Goal: Communication & Community: Answer question/provide support

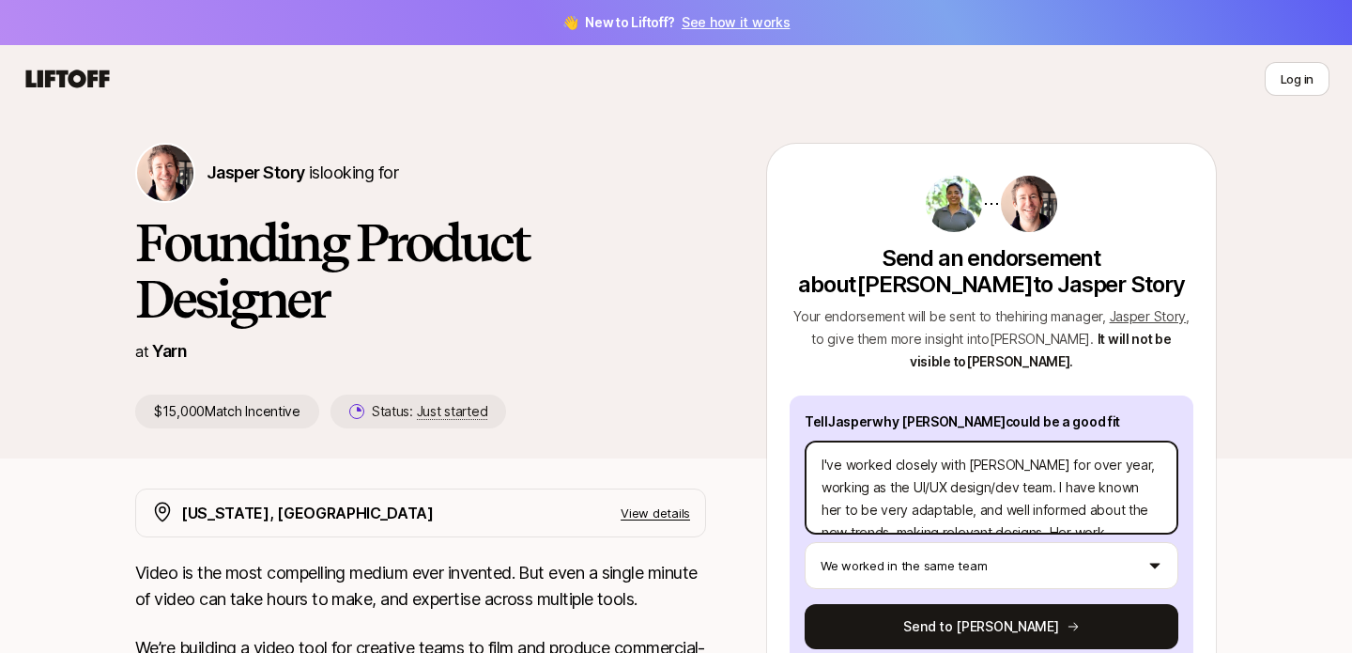
scroll to position [23, 0]
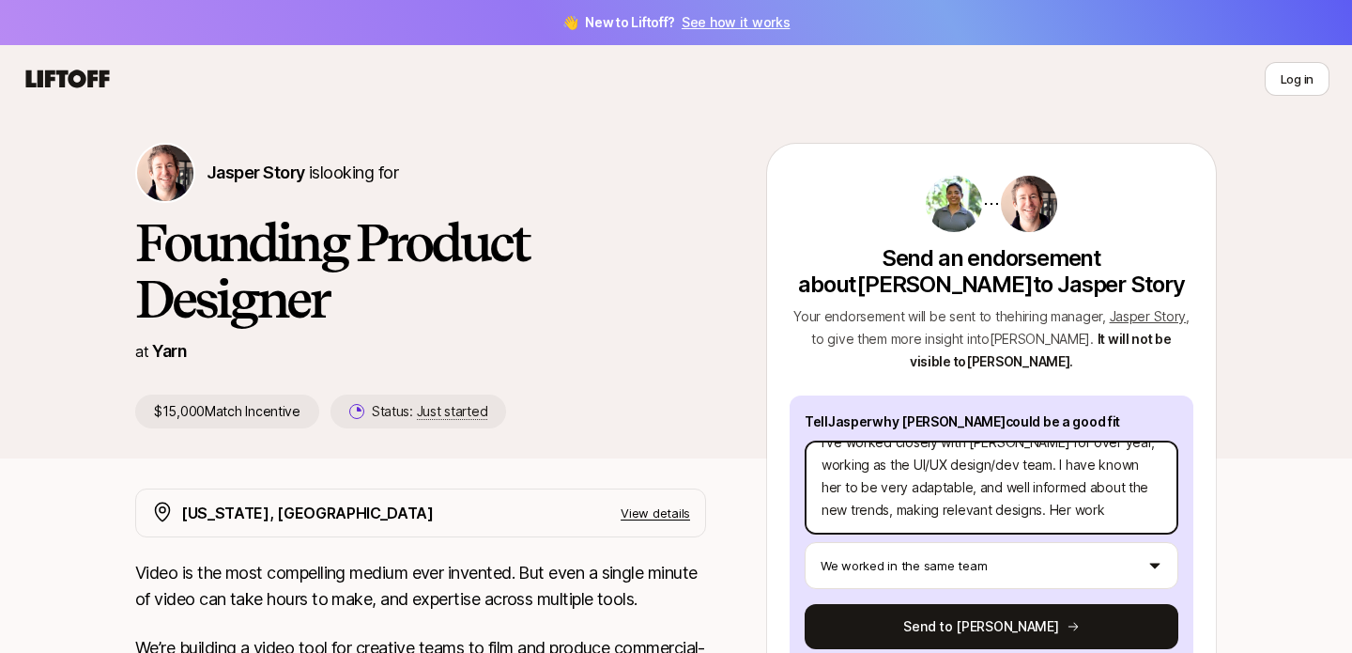
type textarea "I've worked closely with [PERSON_NAME] for over year, working as the UI/UX desi…"
type textarea "x"
type textarea "I've worked closely with [PERSON_NAME] for over year, working as the UI/UX desi…"
type textarea "x"
type textarea "I've worked closely with [PERSON_NAME] for over year, working as the UI/UX desi…"
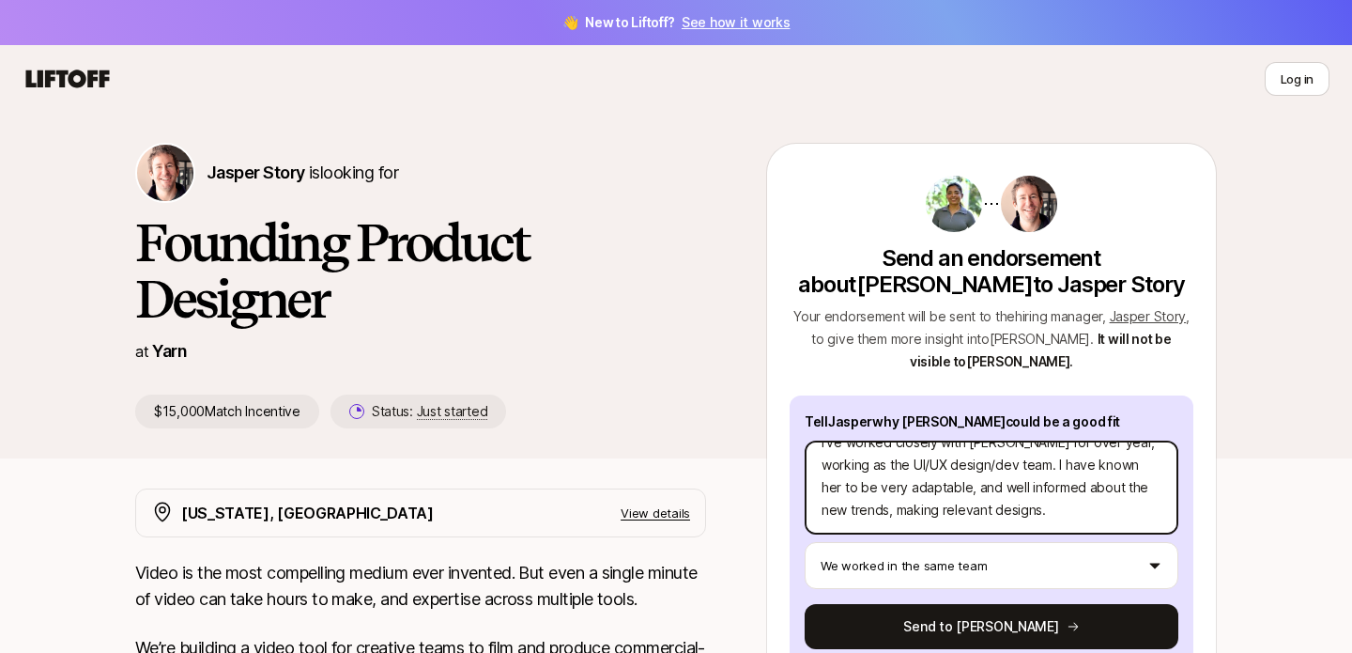
type textarea "x"
type textarea "I've worked closely with [PERSON_NAME] for over year, working as the UI/UX desi…"
type textarea "x"
type textarea "I've worked closely with [PERSON_NAME] for over year, working as the UI/UX desi…"
type textarea "x"
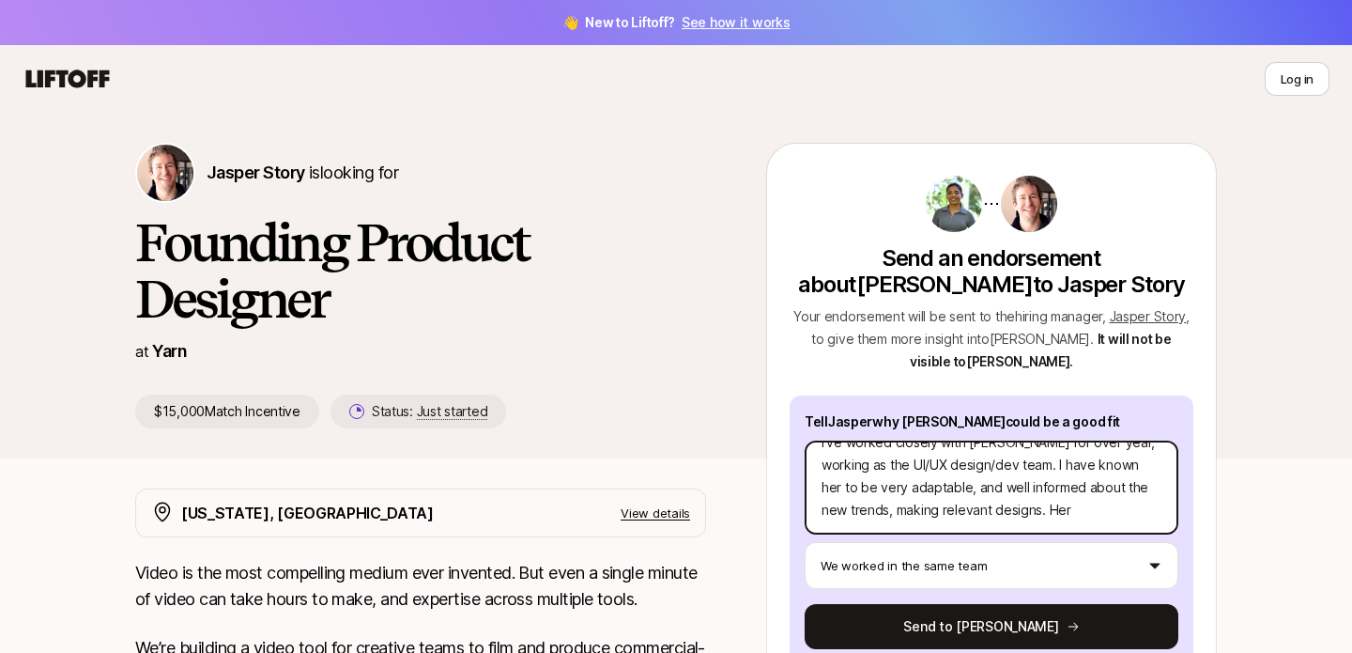
type textarea "I've worked closely with [PERSON_NAME] for over year, working as the UI/UX desi…"
type textarea "x"
type textarea "I've worked closely with [PERSON_NAME] for over year, working as the UI/UX desi…"
type textarea "x"
type textarea "I've worked closely with [PERSON_NAME] for over year, working as the UI/UX desi…"
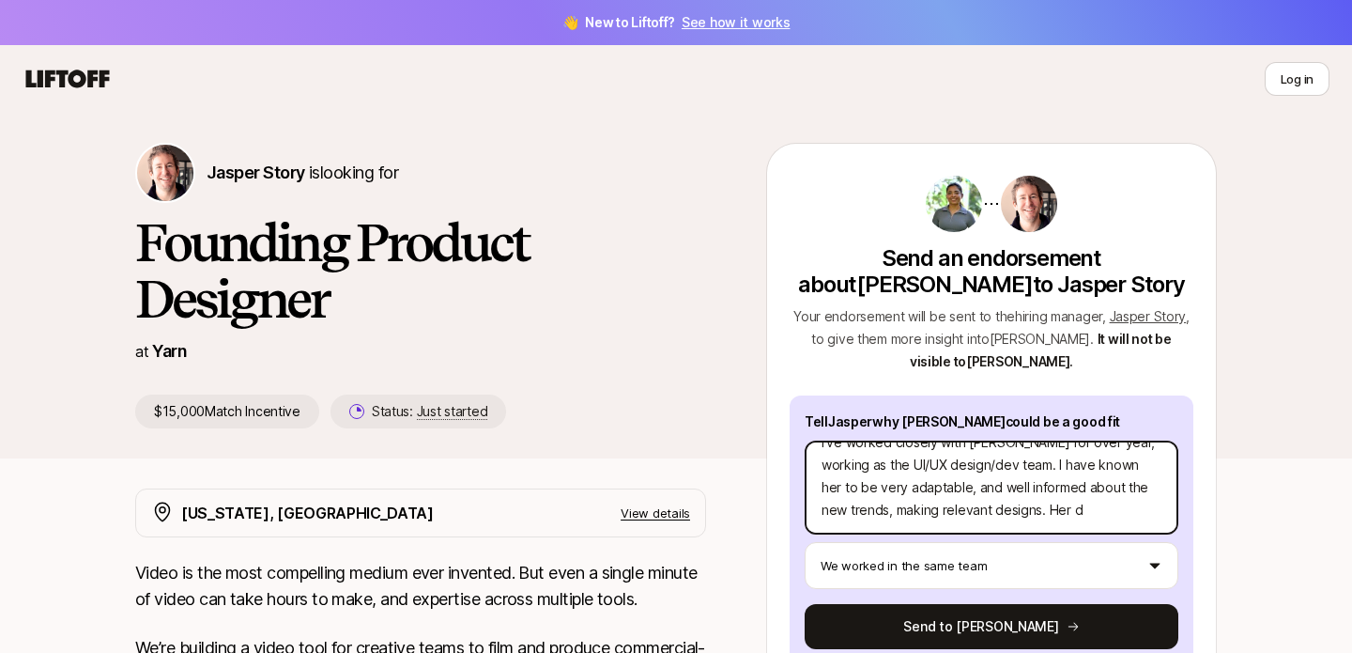
type textarea "x"
type textarea "I've worked closely with [PERSON_NAME] for over year, working as the UI/UX desi…"
type textarea "x"
type textarea "I've worked closely with [PERSON_NAME] for over year, working as the UI/UX desi…"
type textarea "x"
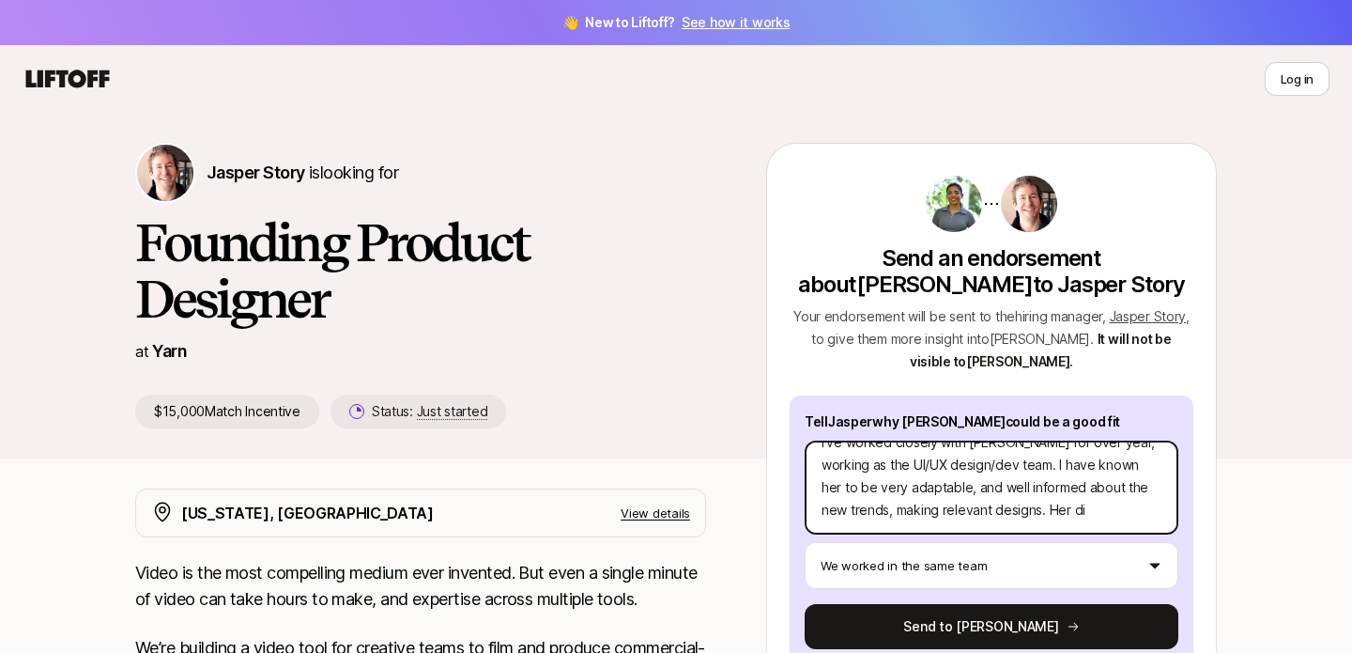
type textarea "I've worked closely with [PERSON_NAME] for over year, working as the UI/UX desi…"
type textarea "x"
type textarea "I've worked closely with [PERSON_NAME] for over year, working as the UI/UX desi…"
type textarea "x"
type textarea "I've worked closely with [PERSON_NAME] for over year, working as the UI/UX desi…"
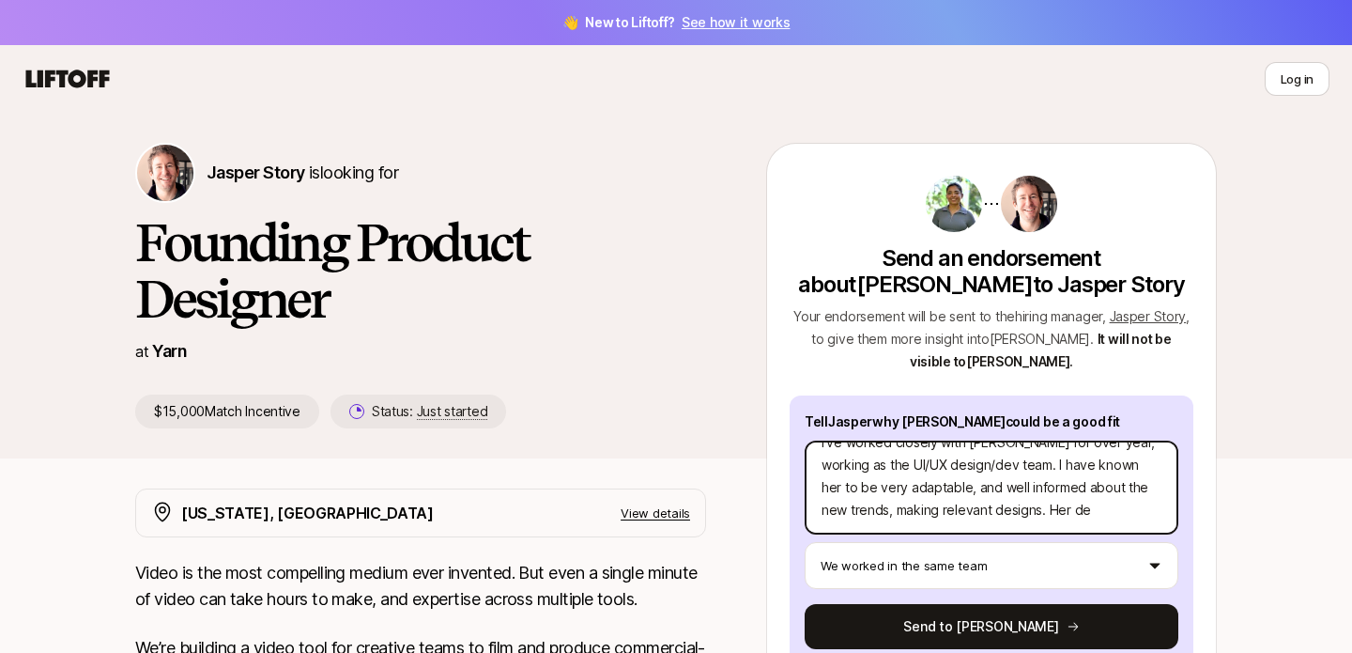
type textarea "x"
type textarea "I've worked closely with [PERSON_NAME] for over year, working as the UI/UX desi…"
type textarea "x"
type textarea "I've worked closely with [PERSON_NAME] for over year, working as the UI/UX desi…"
type textarea "x"
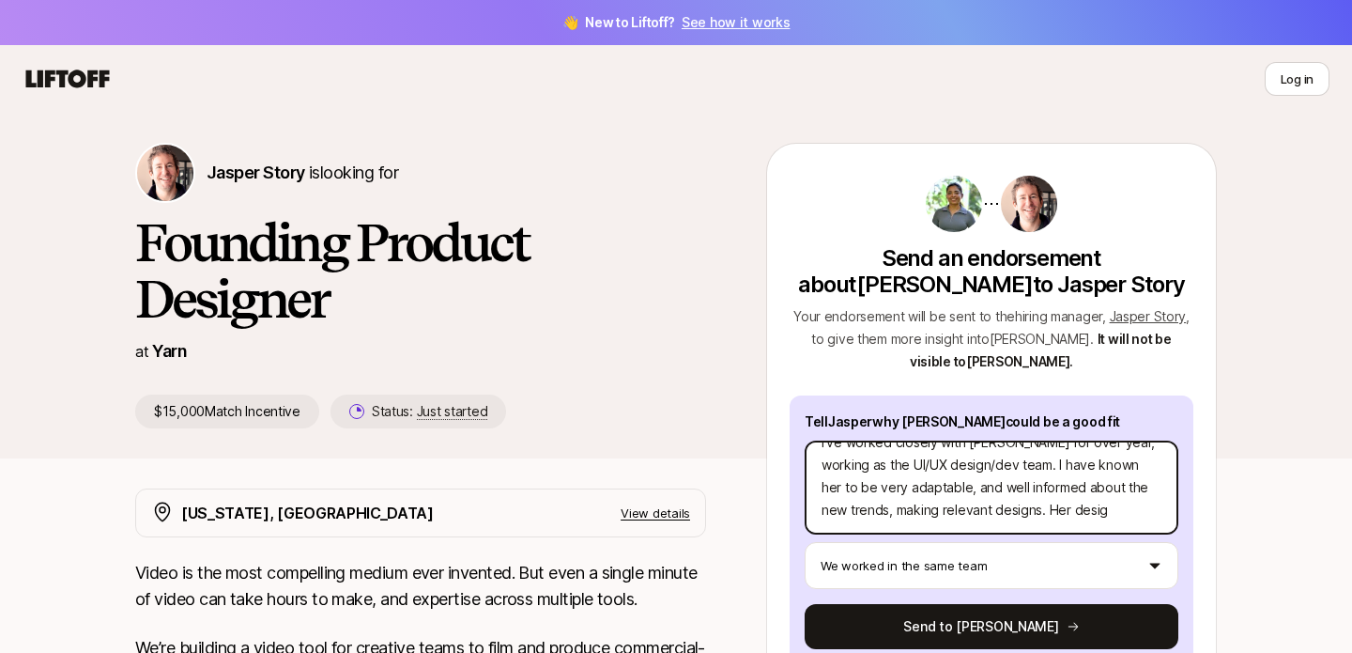
type textarea "I've worked closely with [PERSON_NAME] for over year, working as the UI/UX desi…"
type textarea "x"
type textarea "I've worked closely with [PERSON_NAME] for over year, working as the UI/UX desi…"
type textarea "x"
type textarea "I've worked closely with [PERSON_NAME] for over year, working as the UI/UX desi…"
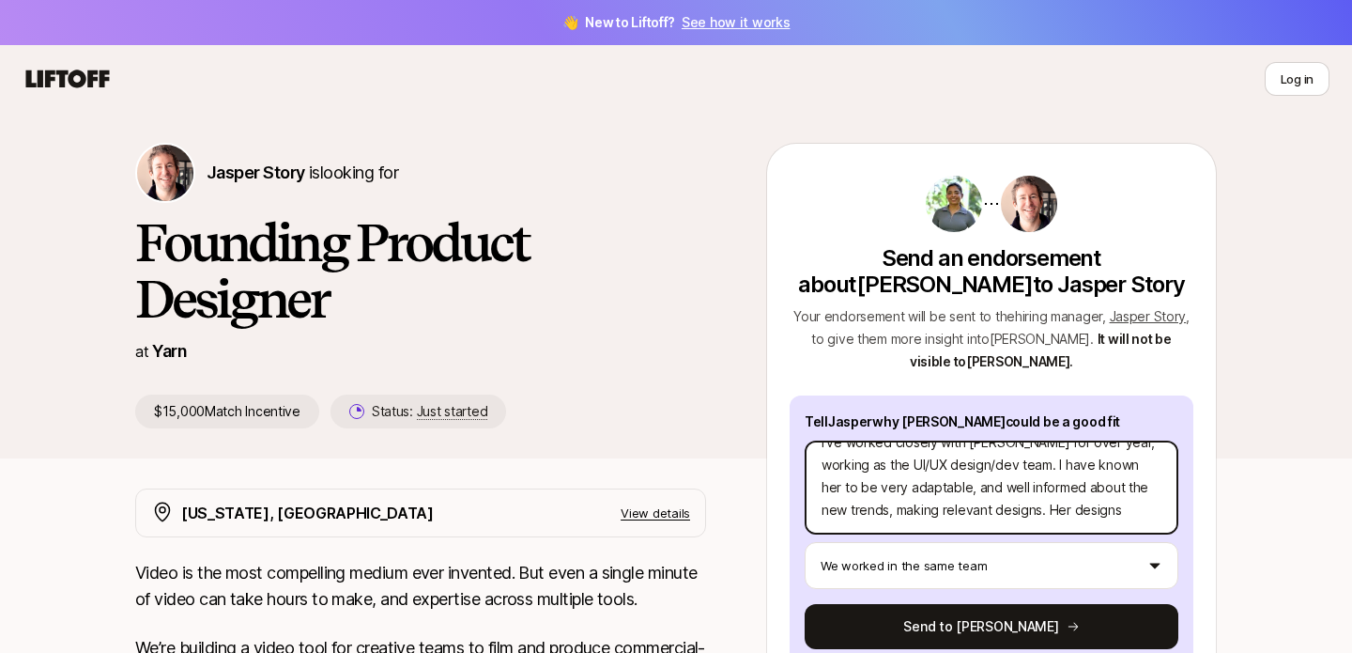
type textarea "x"
type textarea "I've worked closely with [PERSON_NAME] for over year, working as the UI/UX desi…"
type textarea "x"
type textarea "I've worked closely with [PERSON_NAME] for over year, working as the UI/UX desi…"
type textarea "x"
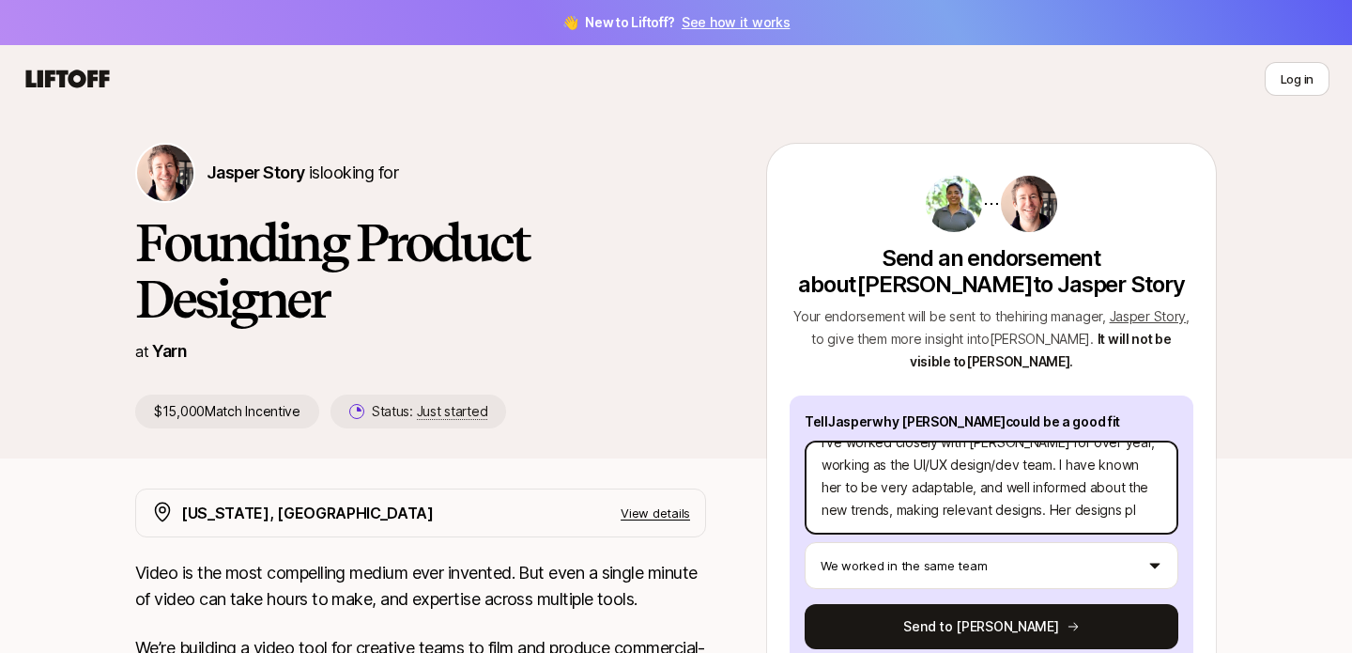
type textarea "I've worked closely with [PERSON_NAME] for over year, working as the UI/UX desi…"
type textarea "x"
type textarea "I've worked closely with [PERSON_NAME] for over year, working as the UI/UX desi…"
type textarea "x"
type textarea "I've worked closely with [PERSON_NAME] for over year, working as the UI/UX desi…"
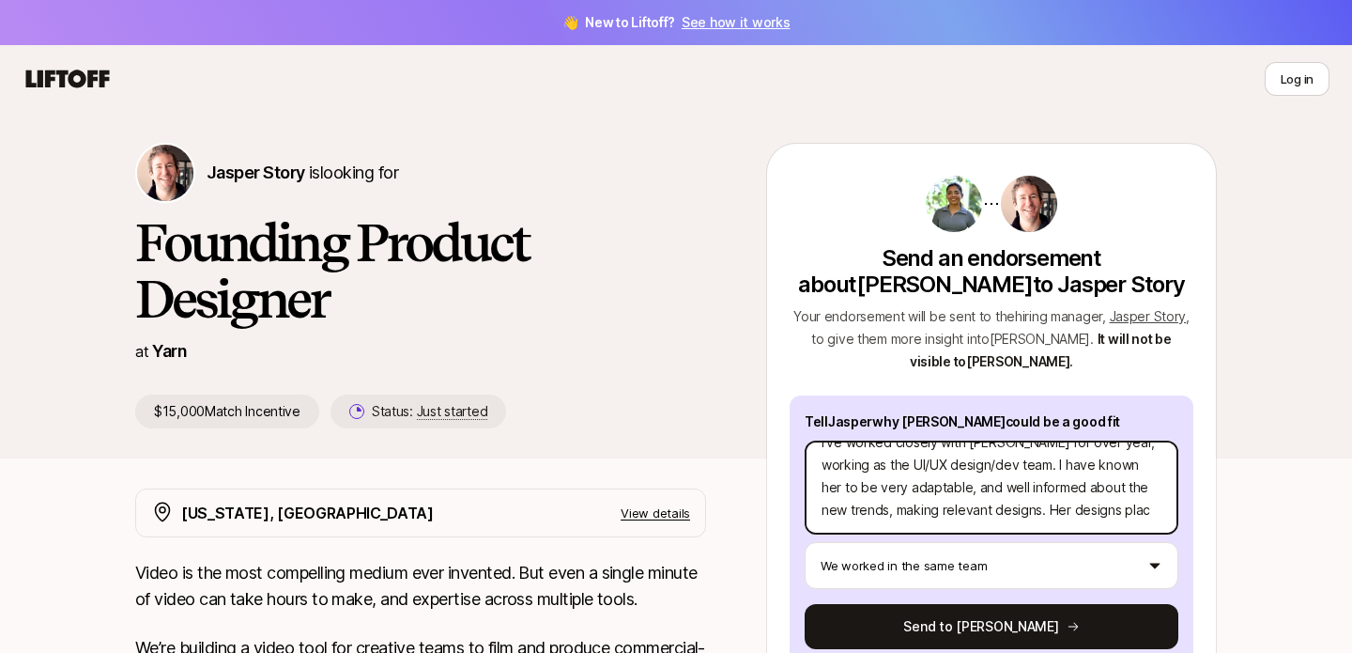
type textarea "x"
type textarea "I've worked closely with [PERSON_NAME] for over year, working as the UI/UX desi…"
type textarea "x"
type textarea "I've worked closely with [PERSON_NAME] for over year, working as the UI/UX desi…"
type textarea "x"
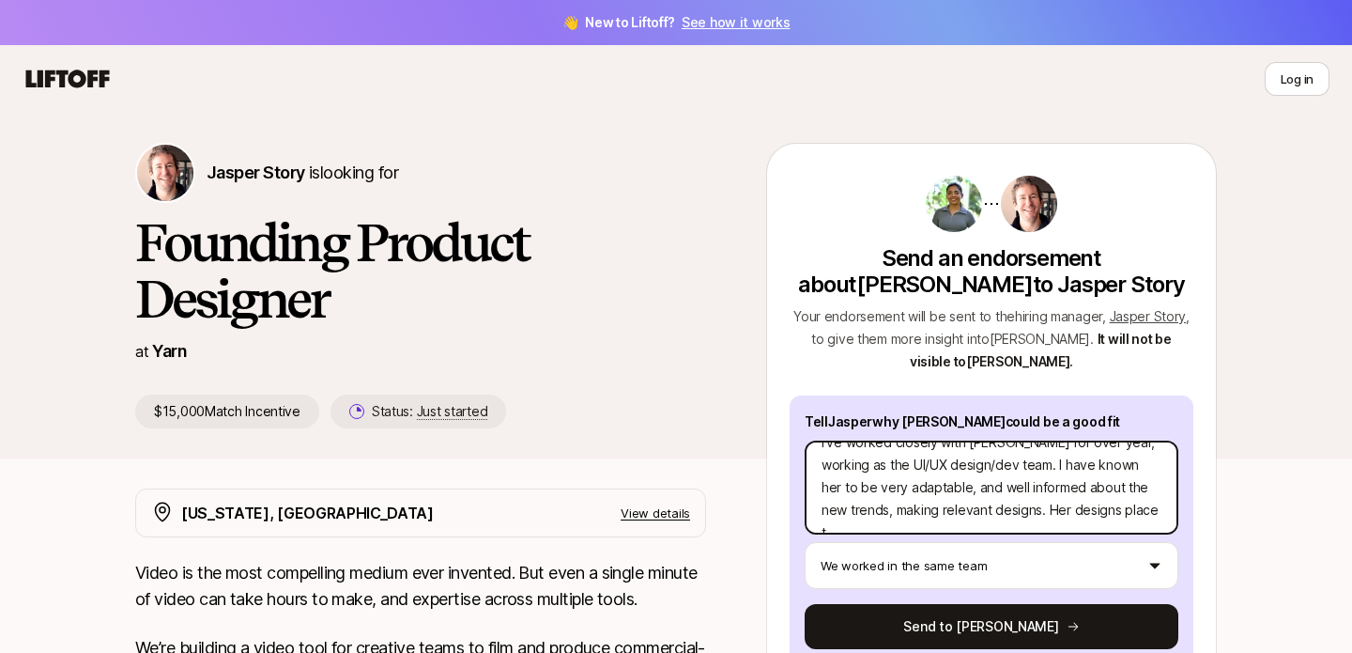
type textarea "I've worked closely with [PERSON_NAME] for over year, working as the UI/UX desi…"
type textarea "x"
type textarea "I've worked closely with [PERSON_NAME] for over year, working as the UI/UX desi…"
type textarea "x"
type textarea "I've worked closely with [PERSON_NAME] for over year, working as the UI/UX desi…"
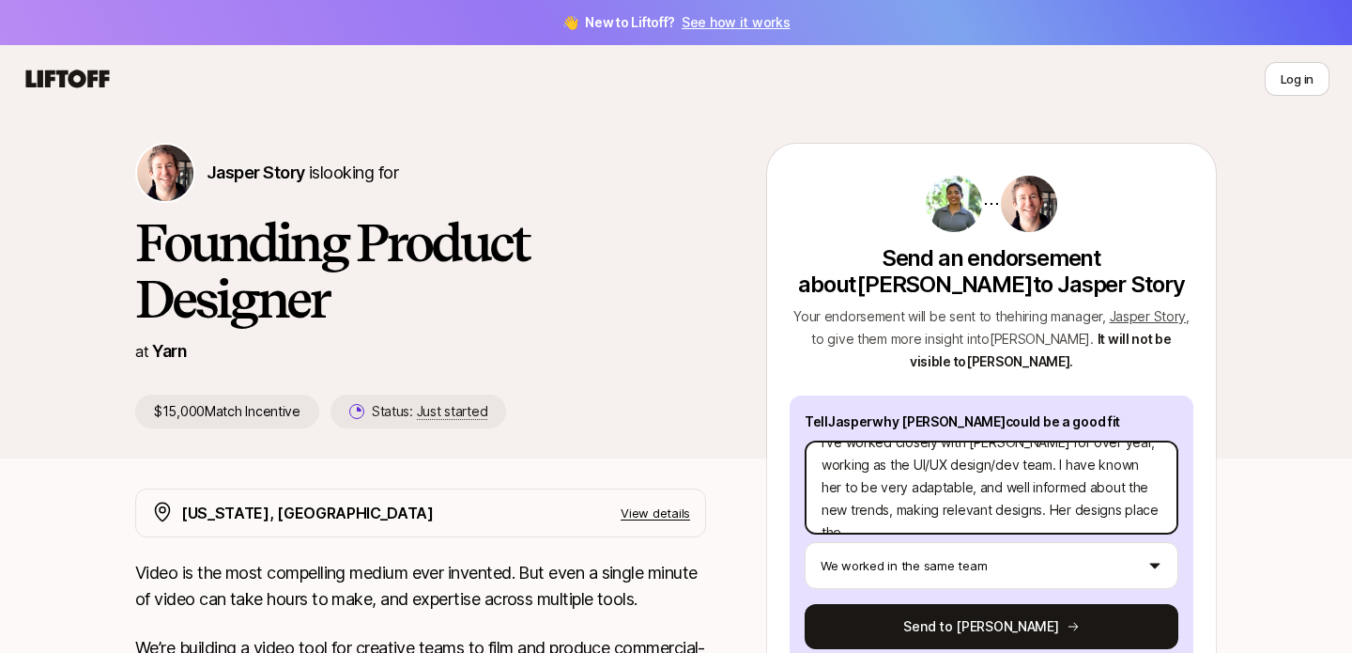
type textarea "x"
type textarea "I've worked closely with [PERSON_NAME] for over year, working as the UI/UX desi…"
type textarea "x"
type textarea "I've worked closely with [PERSON_NAME] for over year, working as the UI/UX desi…"
type textarea "x"
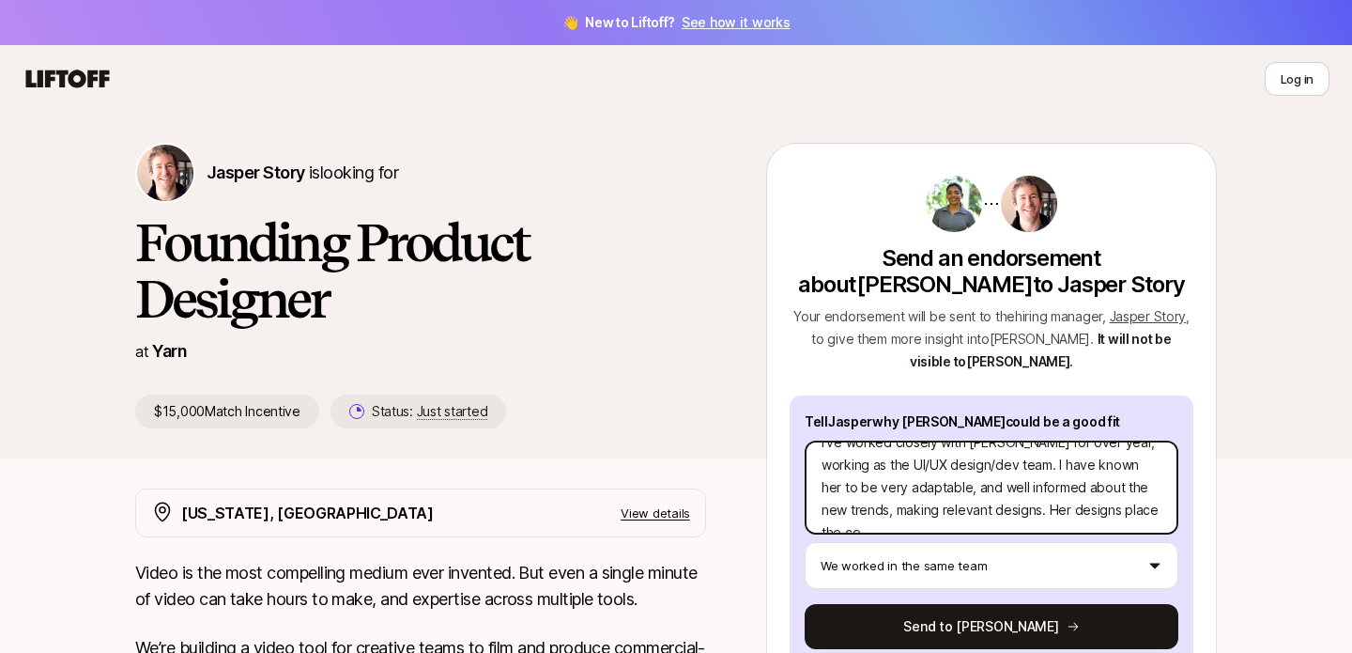
type textarea "I've worked closely with [PERSON_NAME] for over year, working as the UI/UX desi…"
type textarea "x"
type textarea "I've worked closely with [PERSON_NAME] for over year, working as the UI/UX desi…"
type textarea "x"
type textarea "I've worked closely with [PERSON_NAME] for over year, working as the UI/UX desi…"
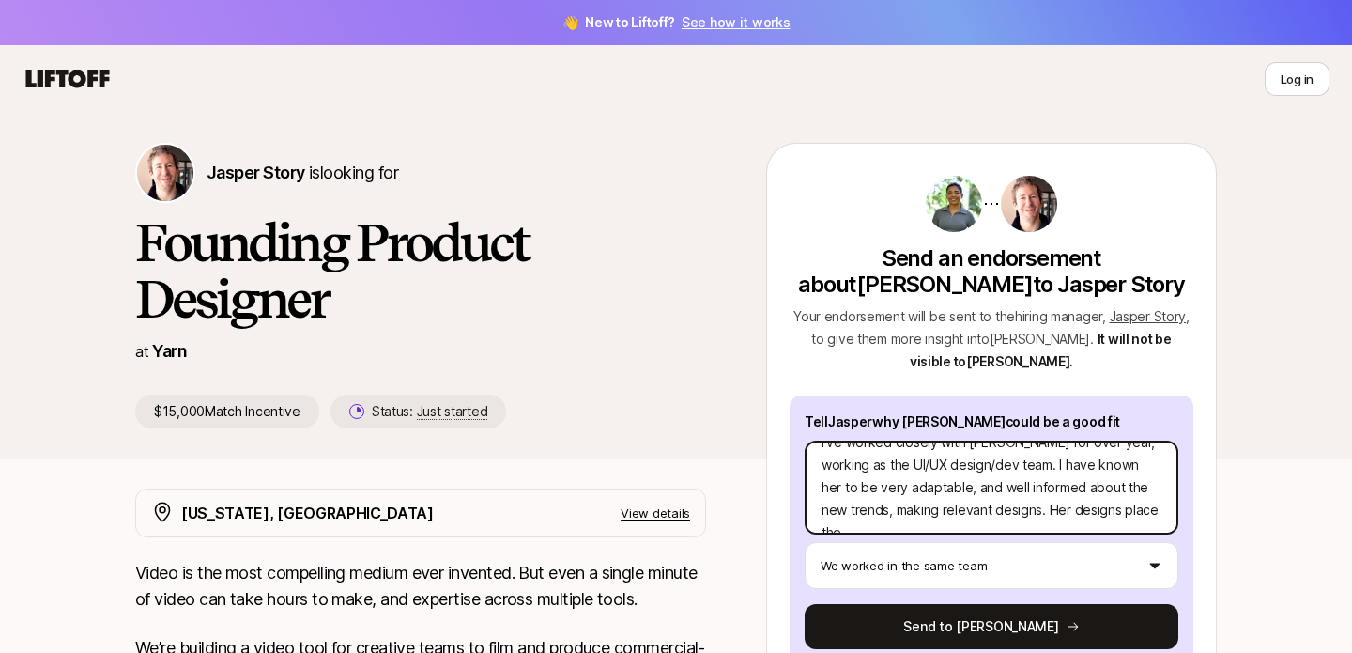
type textarea "x"
type textarea "I've worked closely with [PERSON_NAME] for over year, working as the UI/UX desi…"
type textarea "x"
type textarea "I've worked closely with [PERSON_NAME] for over year, working as the UI/UX desi…"
type textarea "x"
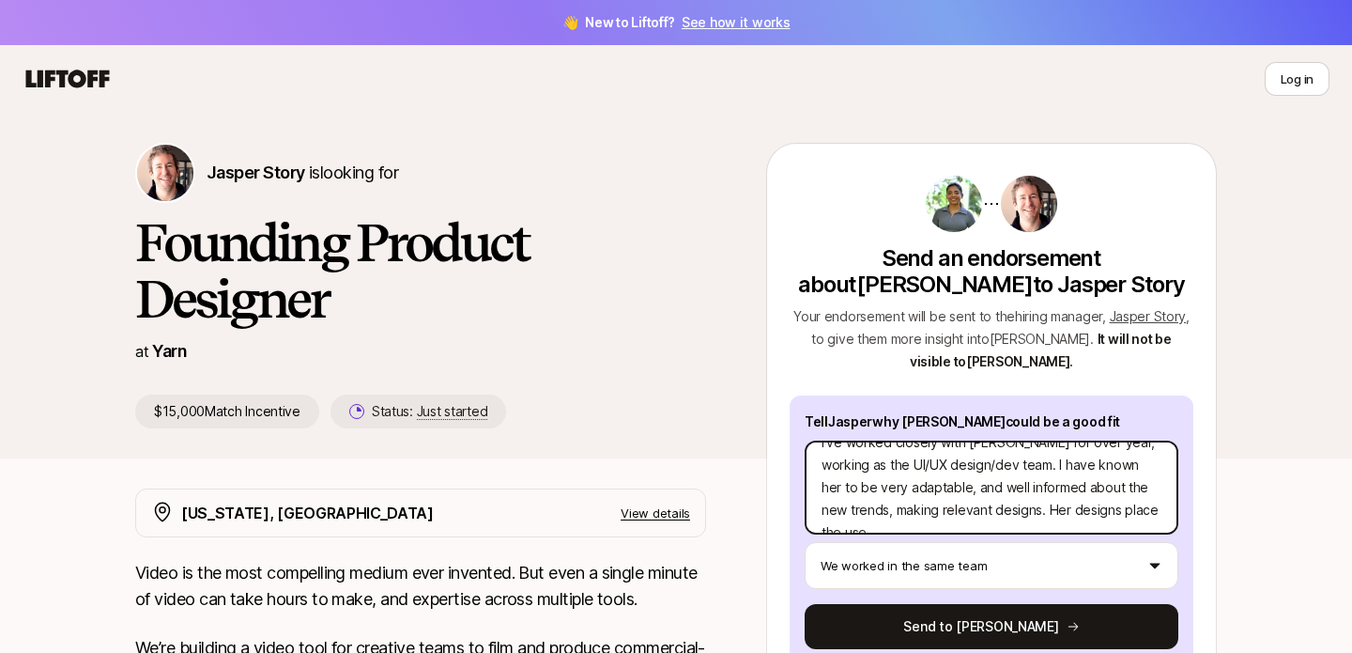
type textarea "I've worked closely with [PERSON_NAME] for over year, working as the UI/UX desi…"
type textarea "x"
type textarea "I've worked closely with [PERSON_NAME] for over year, working as the UI/UX desi…"
type textarea "x"
type textarea "I've worked closely with [PERSON_NAME] for over year, working as the UI/UX desi…"
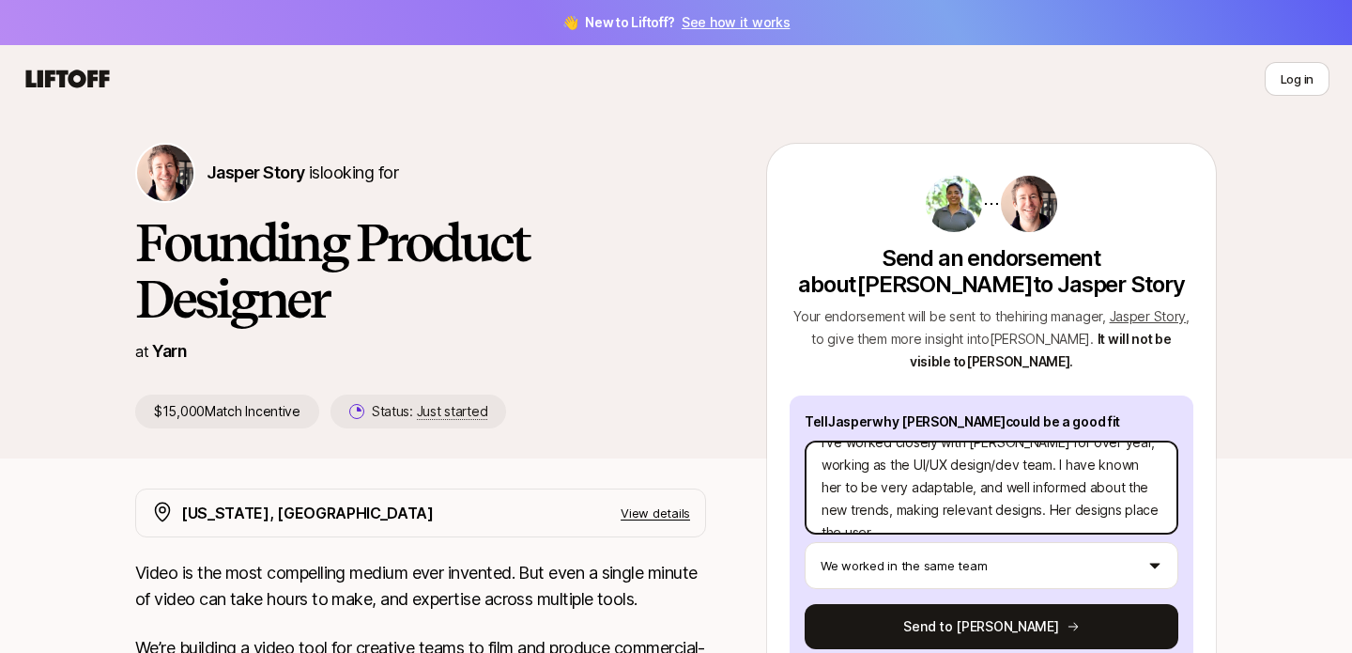
type textarea "x"
type textarea "I've worked closely with [PERSON_NAME] for over year, working as the UI/UX desi…"
type textarea "x"
type textarea "I've worked closely with [PERSON_NAME] for over year, working as the UI/UX desi…"
type textarea "x"
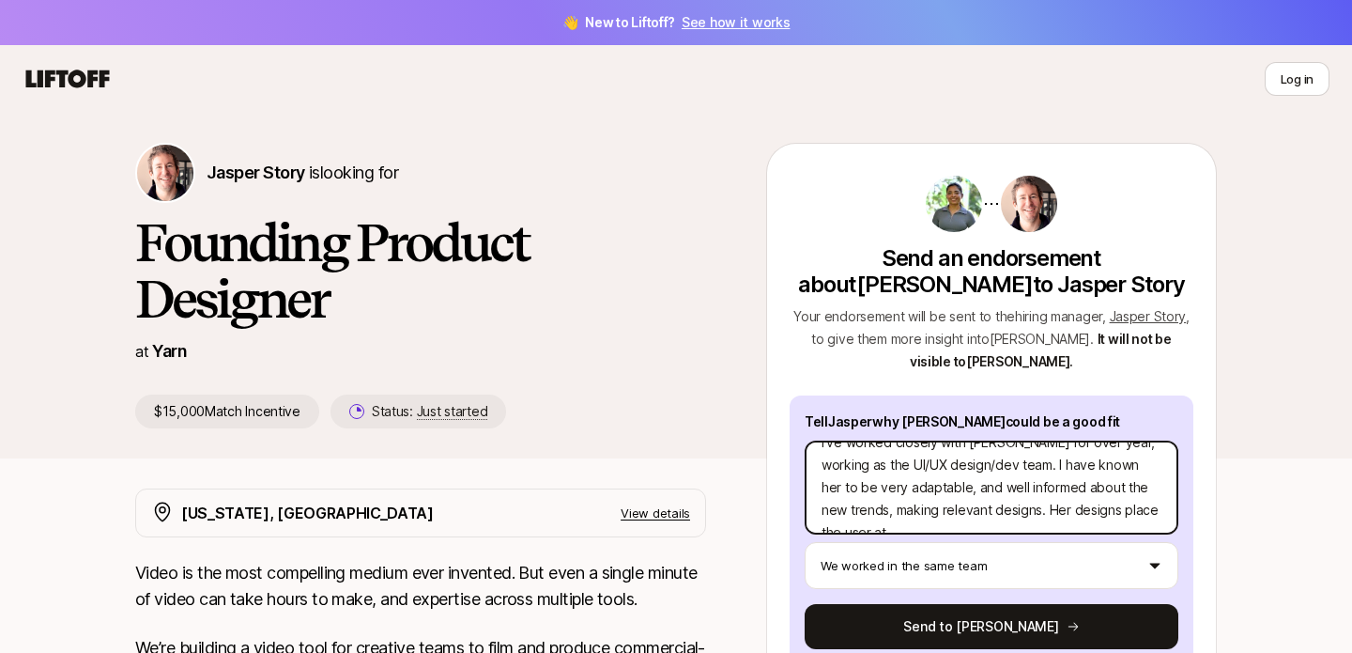
type textarea "I've worked closely with [PERSON_NAME] for over year, working as the UI/UX desi…"
type textarea "x"
type textarea "I've worked closely with [PERSON_NAME] for over year, working as the UI/UX desi…"
type textarea "x"
type textarea "I've worked closely with [PERSON_NAME] for over year, working as the UI/UX desi…"
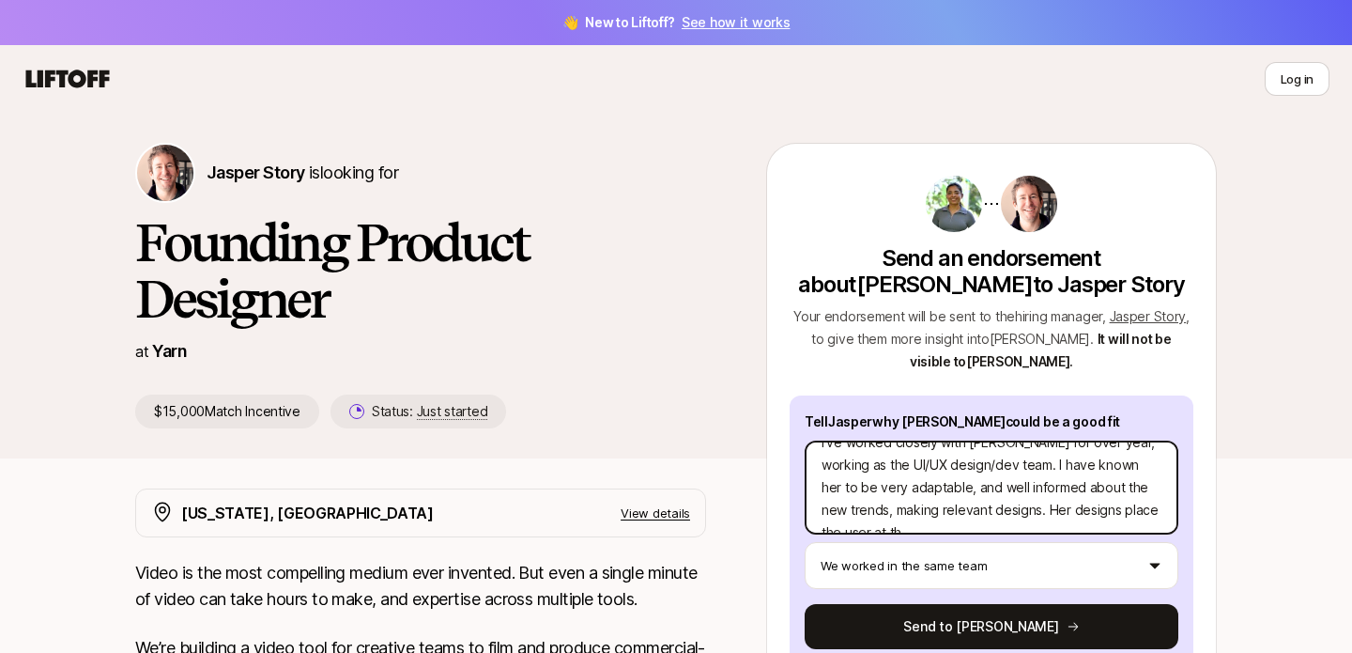
type textarea "x"
type textarea "I've worked closely with [PERSON_NAME] for over year, working as the UI/UX desi…"
type textarea "x"
type textarea "I've worked closely with [PERSON_NAME] for over year, working as the UI/UX desi…"
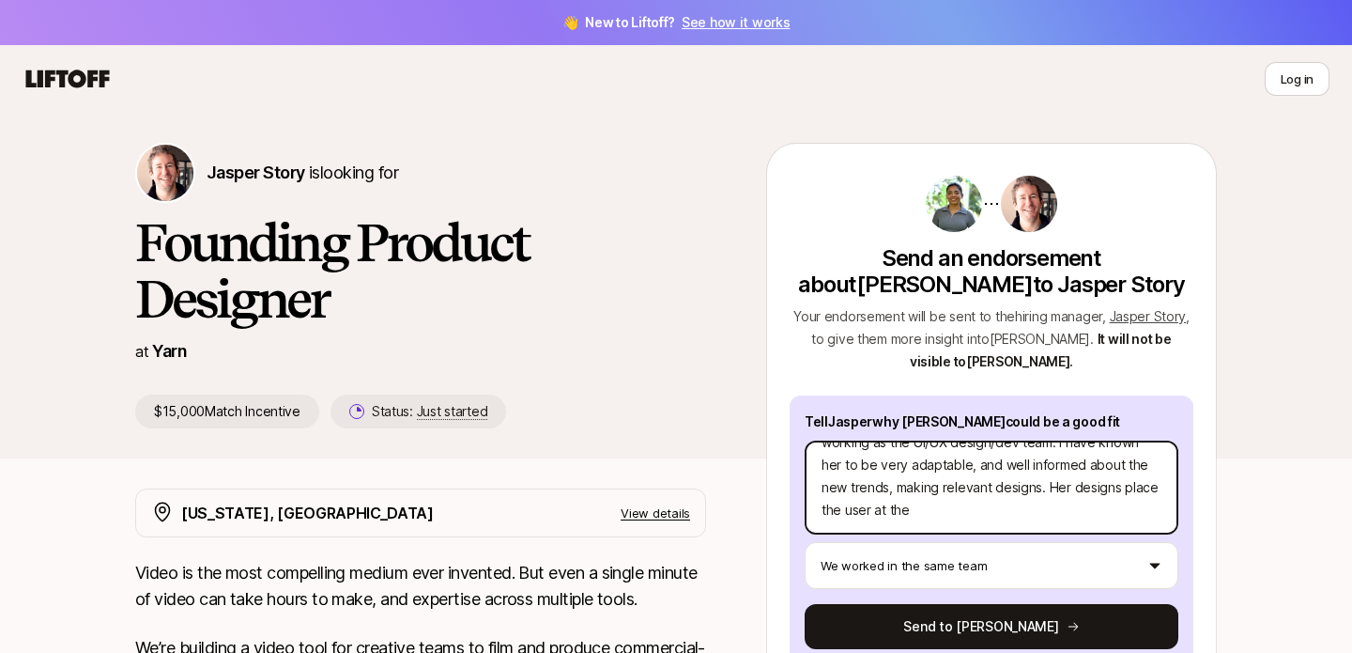
type textarea "x"
type textarea "I've worked closely with [PERSON_NAME] for over year, working as the UI/UX desi…"
type textarea "x"
type textarea "I've worked closely with [PERSON_NAME] for over year, working as the UI/UX desi…"
type textarea "x"
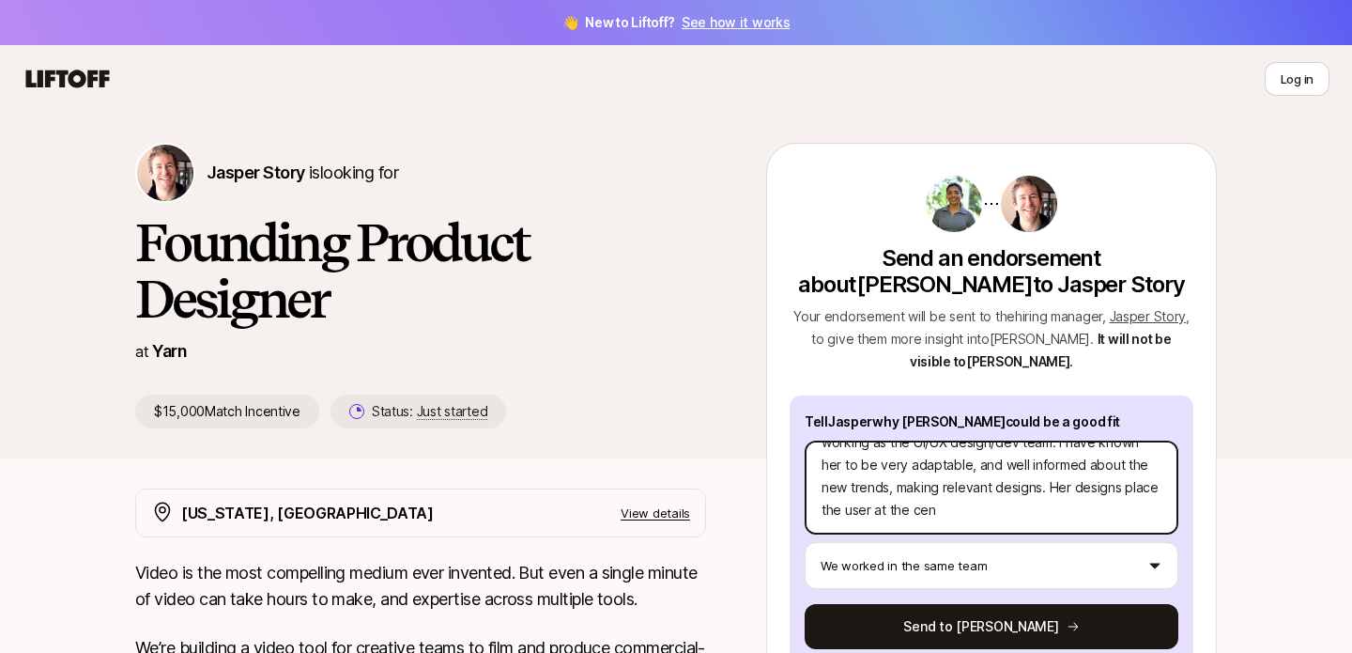
type textarea "I've worked closely with [PERSON_NAME] for over year, working as the UI/UX desi…"
type textarea "x"
type textarea "I've worked closely with [PERSON_NAME] for over year, working as the UI/UX desi…"
type textarea "x"
type textarea "I've worked closely with [PERSON_NAME] for over year, working as the UI/UX desi…"
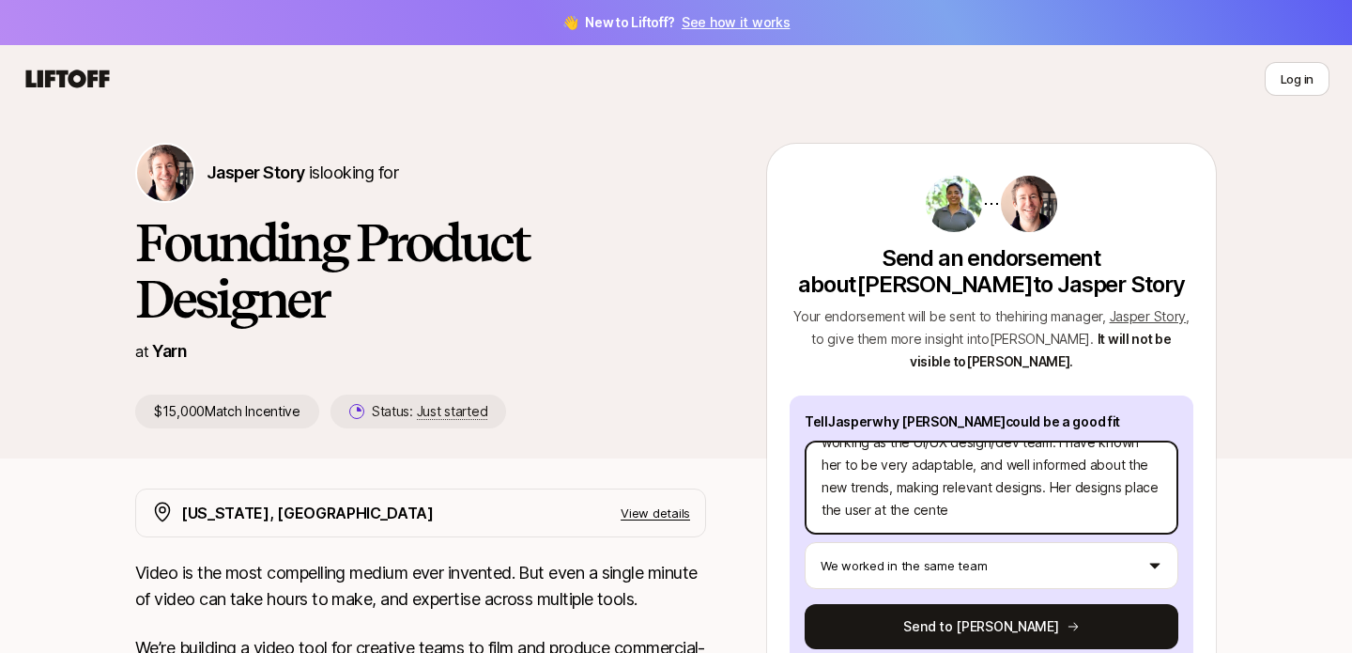
type textarea "x"
type textarea "I've worked closely with [PERSON_NAME] for over year, working as the UI/UX desi…"
type textarea "x"
type textarea "I've worked closely with [PERSON_NAME] for over year, working as the UI/UX desi…"
type textarea "x"
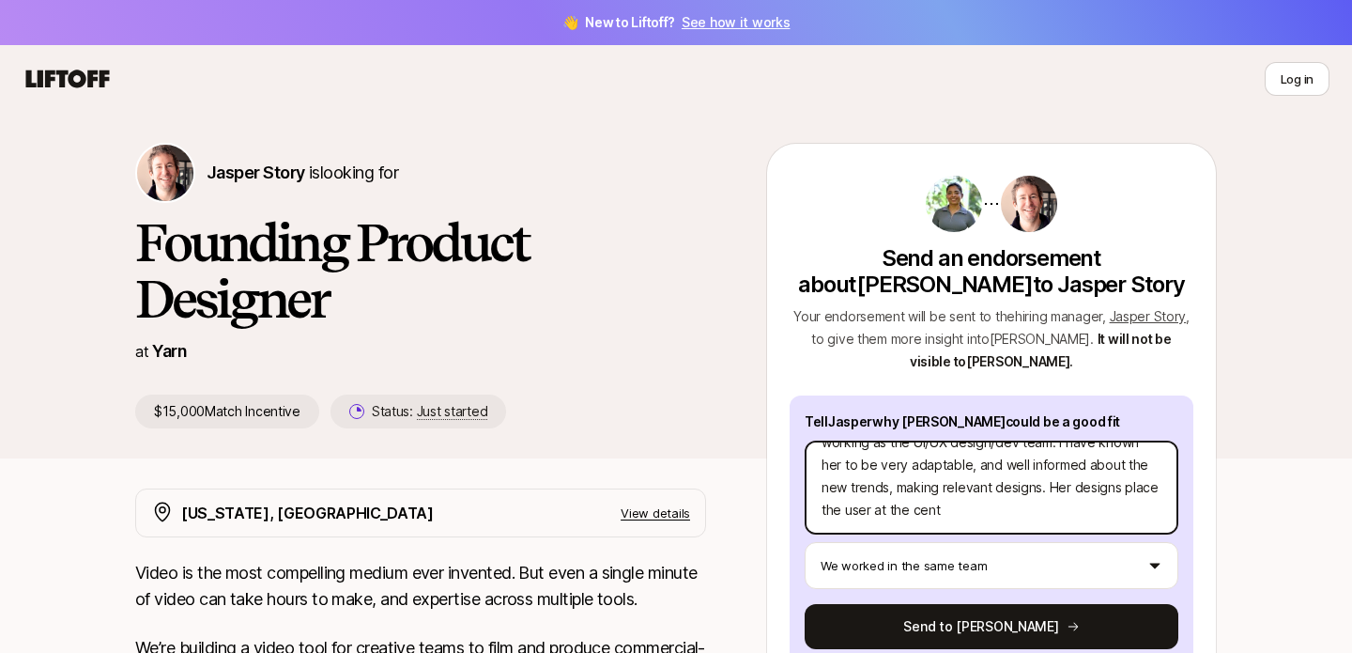
type textarea "I've worked closely with [PERSON_NAME] for over year, working as the UI/UX desi…"
type textarea "x"
type textarea "I've worked closely with [PERSON_NAME] for over year, working as the UI/UX desi…"
type textarea "x"
type textarea "I've worked closely with [PERSON_NAME] for over year, working as the UI/UX desi…"
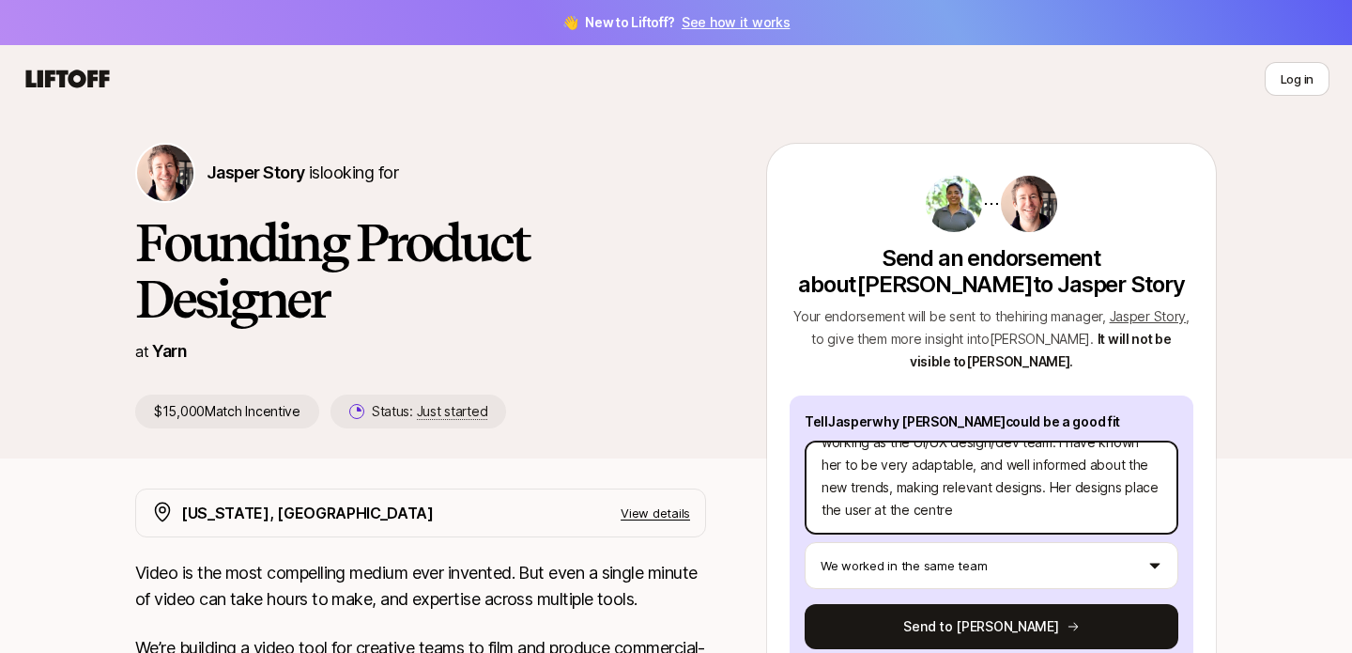
type textarea "x"
type textarea "I've worked closely with [PERSON_NAME] for over year, working as the UI/UX desi…"
type textarea "x"
type textarea "I've worked closely with [PERSON_NAME] for over year, working as the UI/UX desi…"
type textarea "x"
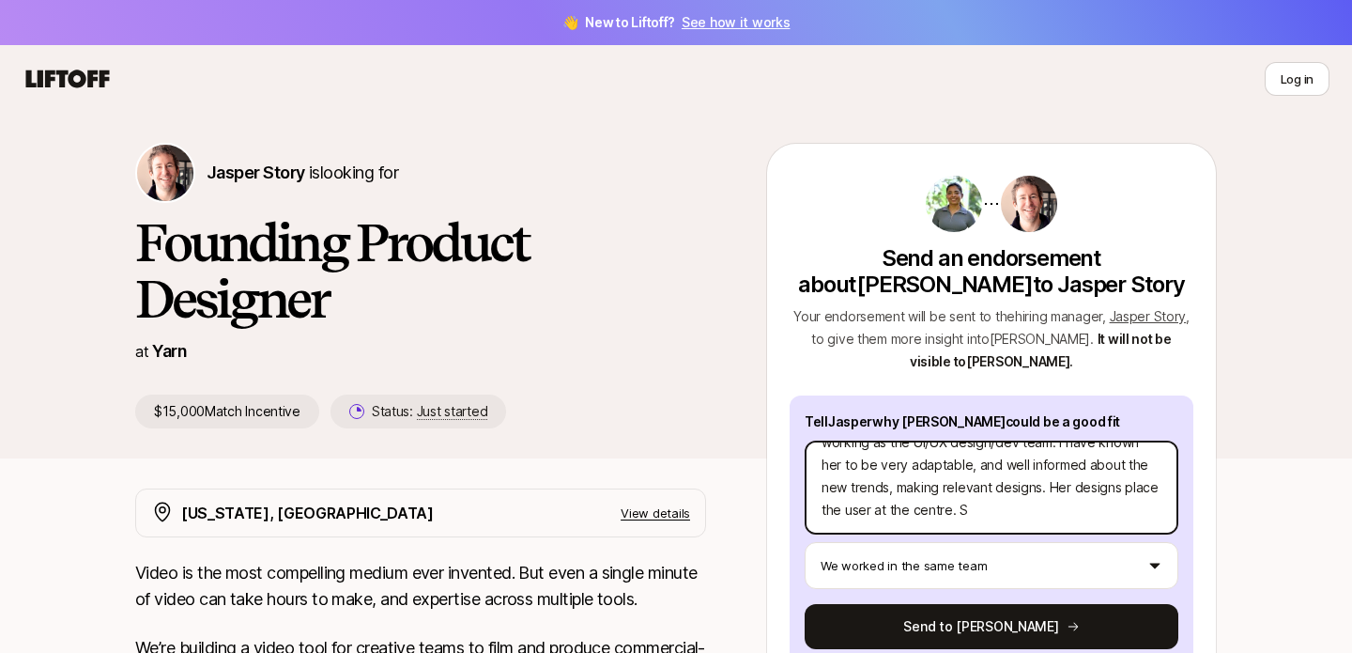
type textarea "I've worked closely with [PERSON_NAME] for over year, working as the UI/UX desi…"
type textarea "x"
type textarea "I've worked closely with [PERSON_NAME] for over year, working as the UI/UX desi…"
type textarea "x"
type textarea "I've worked closely with [PERSON_NAME] for over year, working as the UI/UX desi…"
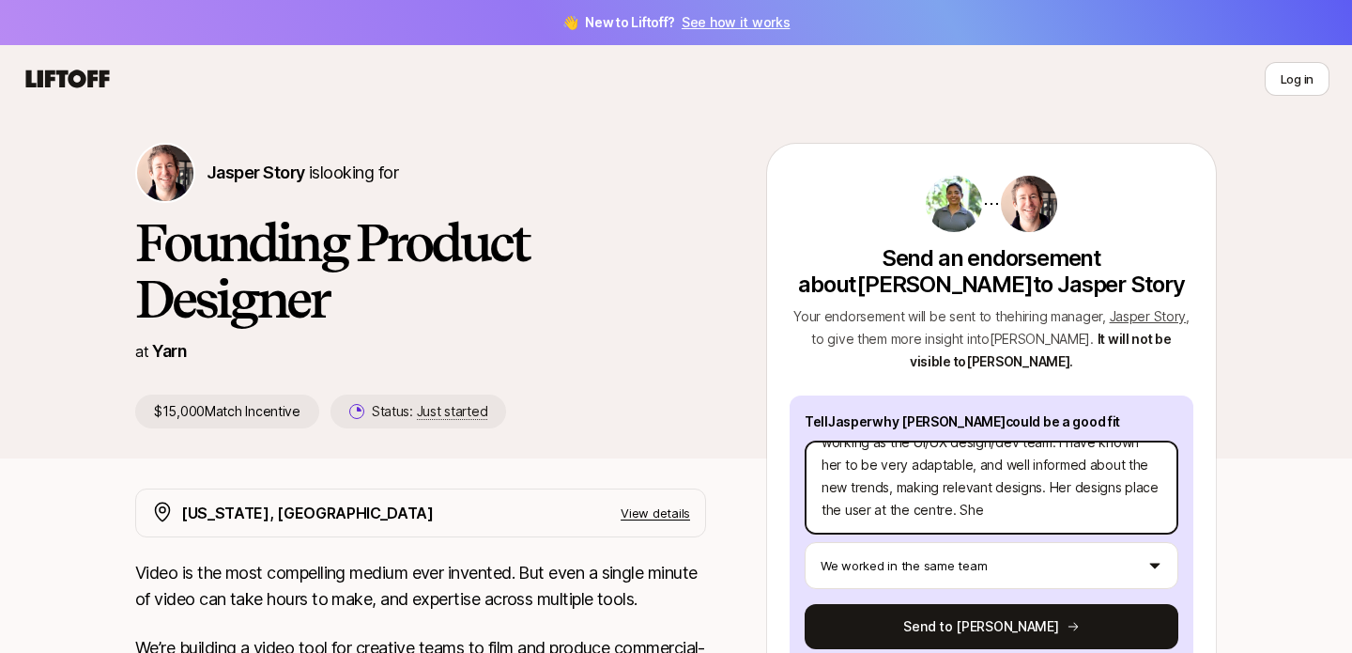
type textarea "x"
type textarea "I've worked closely with [PERSON_NAME] for over year, working as the UI/UX desi…"
type textarea "x"
type textarea "I've worked closely with [PERSON_NAME] for over year, working as the UI/UX desi…"
type textarea "x"
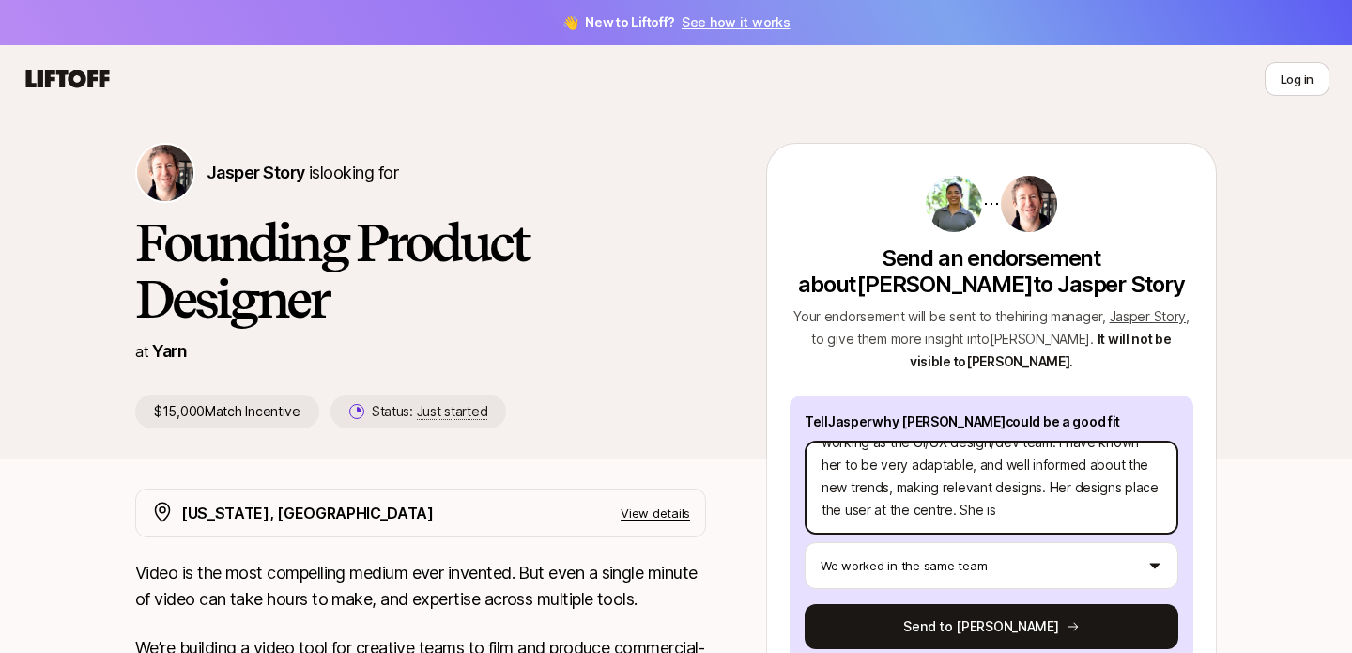
type textarea "I've worked closely with [PERSON_NAME] for over year, working as the UI/UX desi…"
type textarea "x"
type textarea "I've worked closely with [PERSON_NAME] for over year, working as the UI/UX desi…"
type textarea "x"
type textarea "I've worked closely with [PERSON_NAME] for over year, working as the UI/UX desi…"
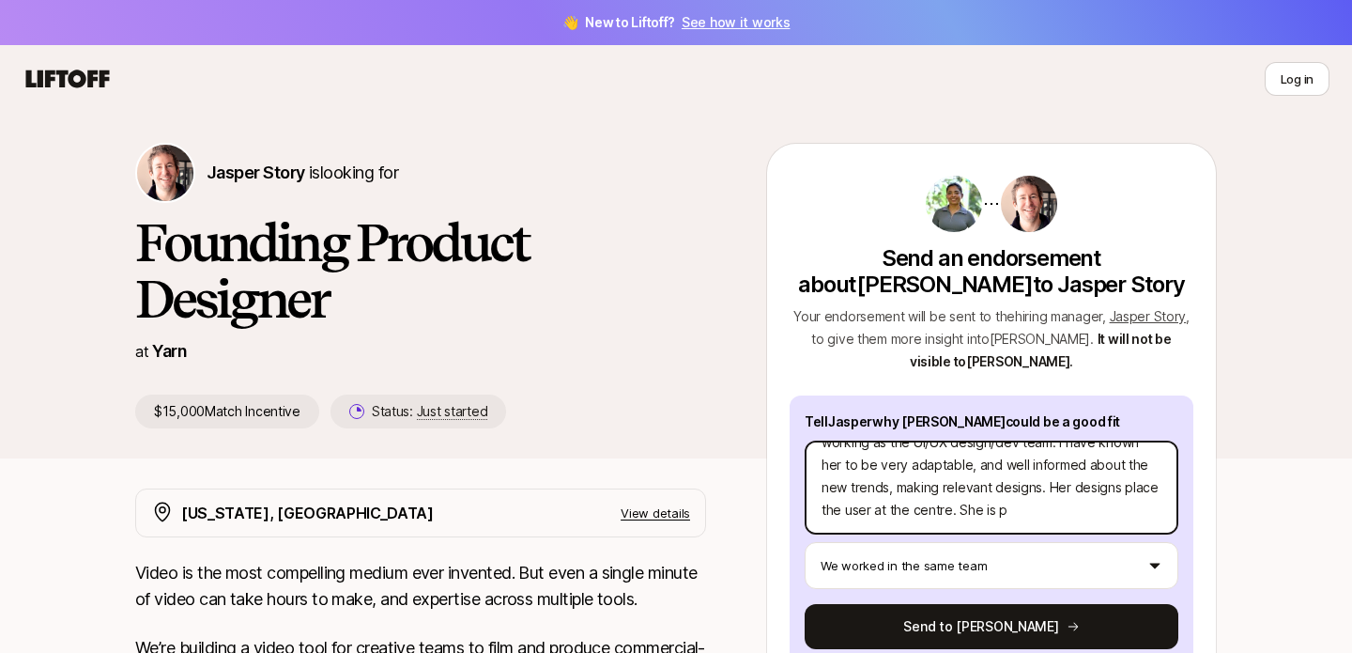
type textarea "x"
type textarea "I've worked closely with [PERSON_NAME] for over year, working as the UI/UX desi…"
type textarea "x"
type textarea "I've worked closely with [PERSON_NAME] for over year, working as the UI/UX desi…"
type textarea "x"
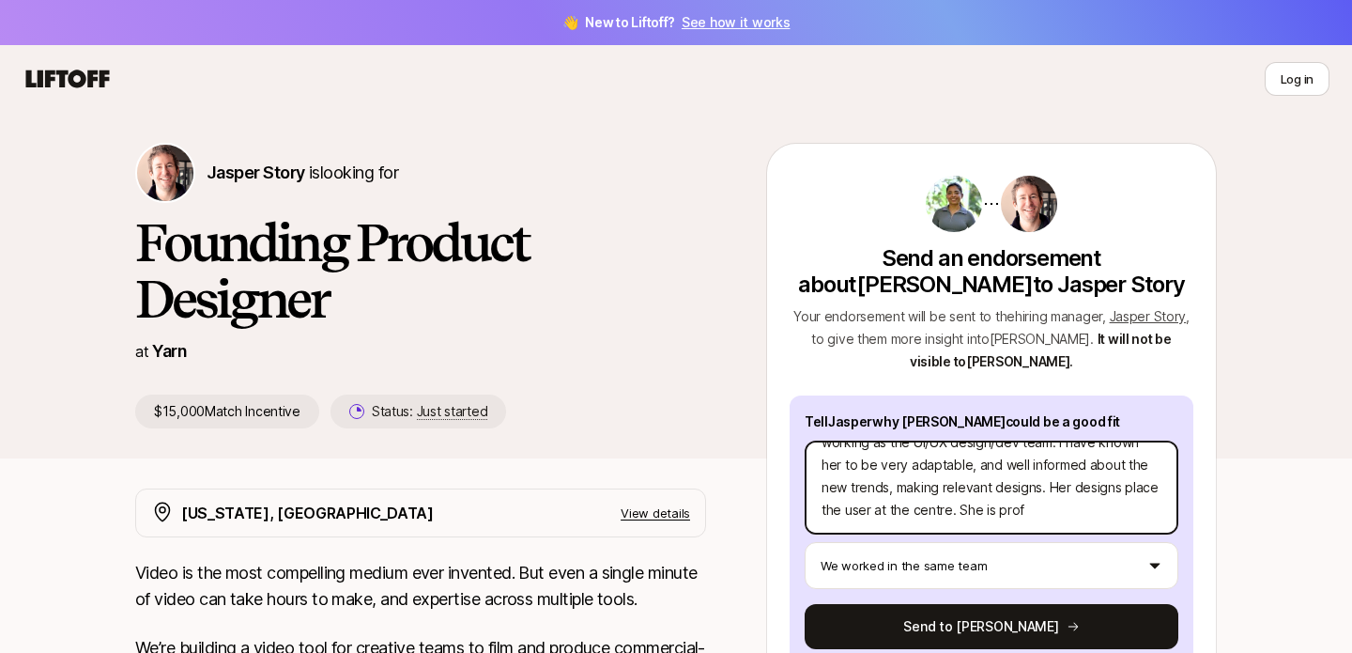
type textarea "I've worked closely with [PERSON_NAME] for over year, working as the UI/UX desi…"
type textarea "x"
type textarea "I've worked closely with [PERSON_NAME] for over year, working as the UI/UX desi…"
type textarea "x"
type textarea "I've worked closely with [PERSON_NAME] for over year, working as the UI/UX desi…"
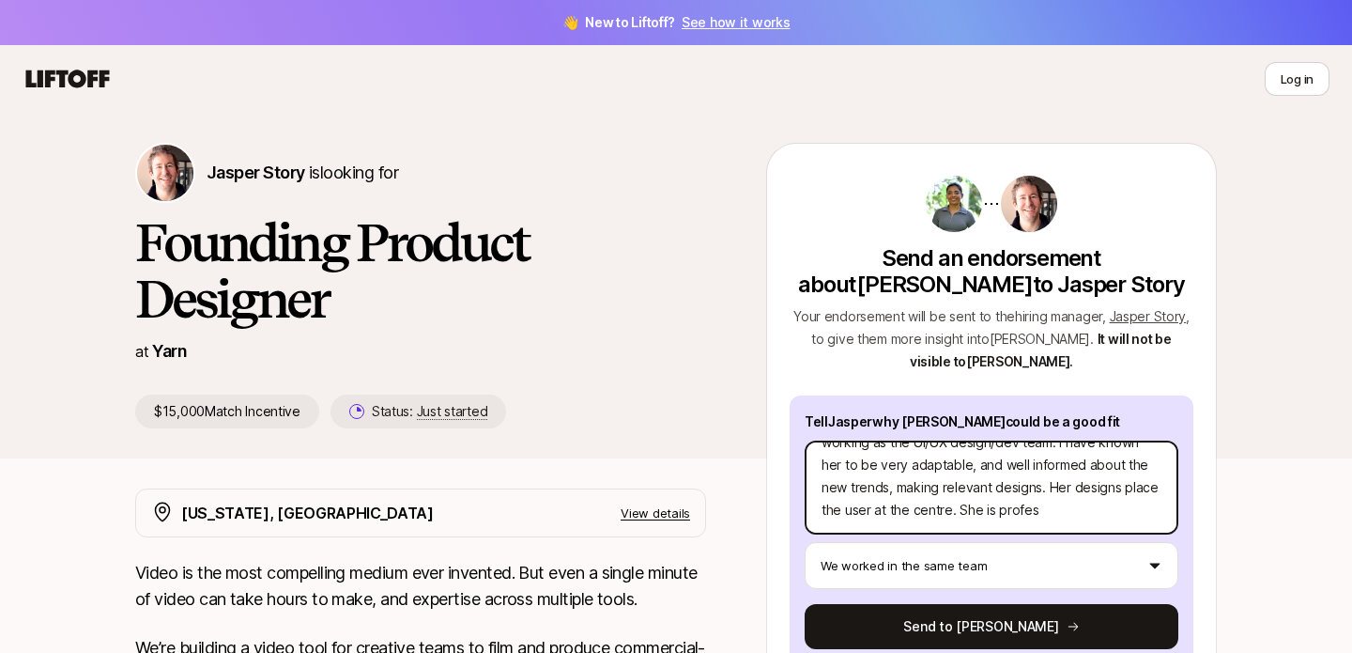
type textarea "x"
type textarea "I've worked closely with [PERSON_NAME] for over year, working as the UI/UX desi…"
type textarea "x"
type textarea "I've worked closely with [PERSON_NAME] for over year, working as the UI/UX desi…"
type textarea "x"
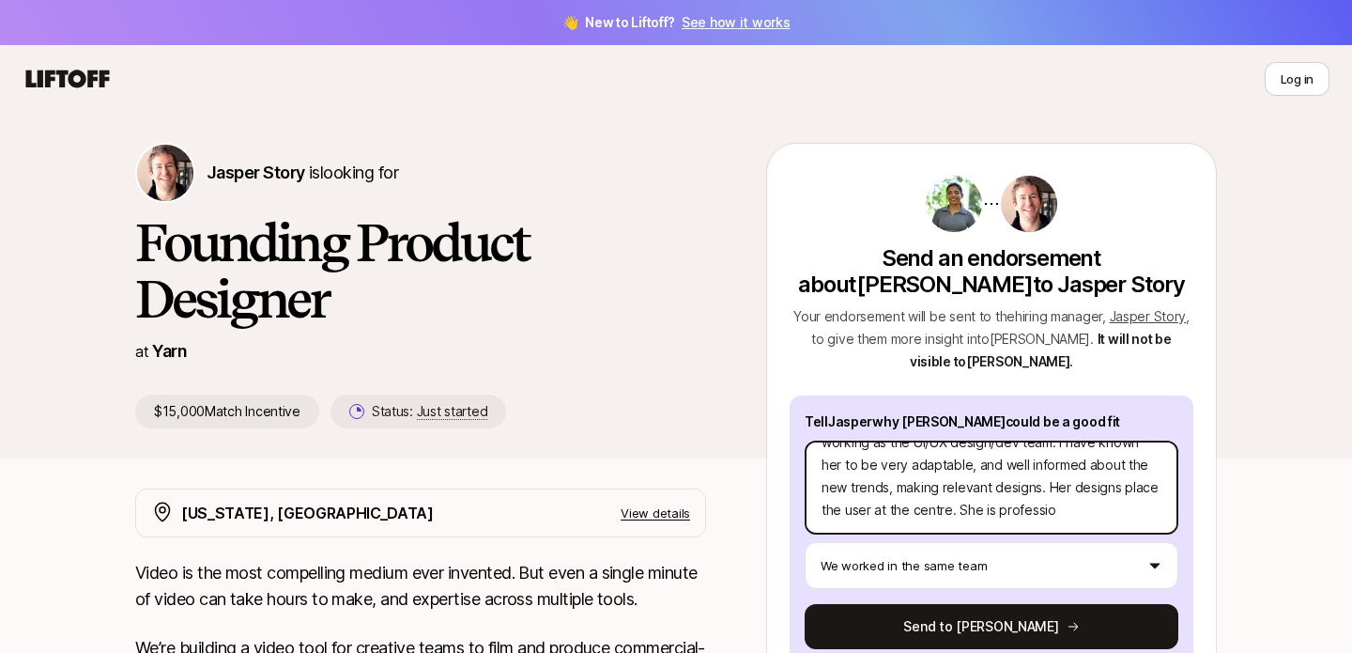
type textarea "I've worked closely with [PERSON_NAME] for over year, working as the UI/UX desi…"
type textarea "x"
type textarea "I've worked closely with [PERSON_NAME] for over year, working as the UI/UX desi…"
type textarea "x"
type textarea "I've worked closely with [PERSON_NAME] for over year, working as the UI/UX desi…"
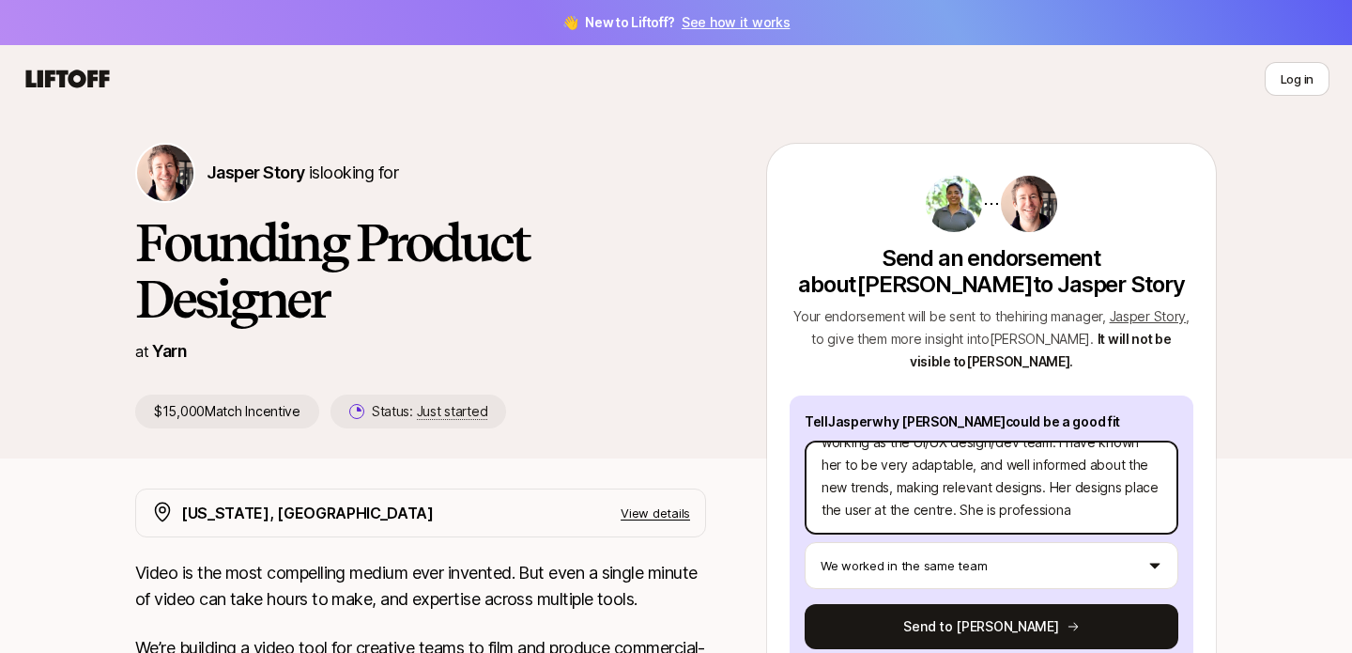
type textarea "x"
type textarea "I've worked closely with [PERSON_NAME] for over year, working as the UI/UX desi…"
type textarea "x"
type textarea "I've worked closely with [PERSON_NAME] for over year, working as the UI/UX desi…"
type textarea "x"
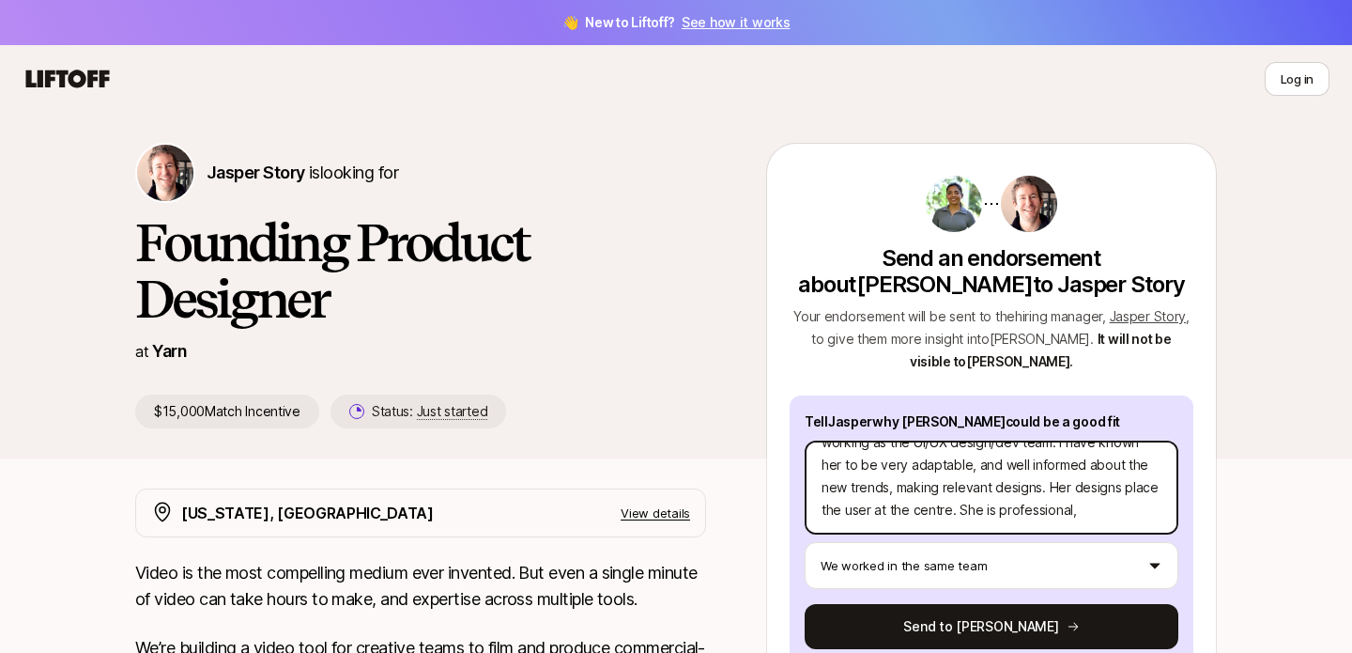
type textarea "I've worked closely with [PERSON_NAME] for over year, working as the UI/UX desi…"
type textarea "x"
type textarea "I've worked closely with [PERSON_NAME] for over year, working as the UI/UX desi…"
type textarea "x"
type textarea "I've worked closely with [PERSON_NAME] for over year, working as the UI/UX desi…"
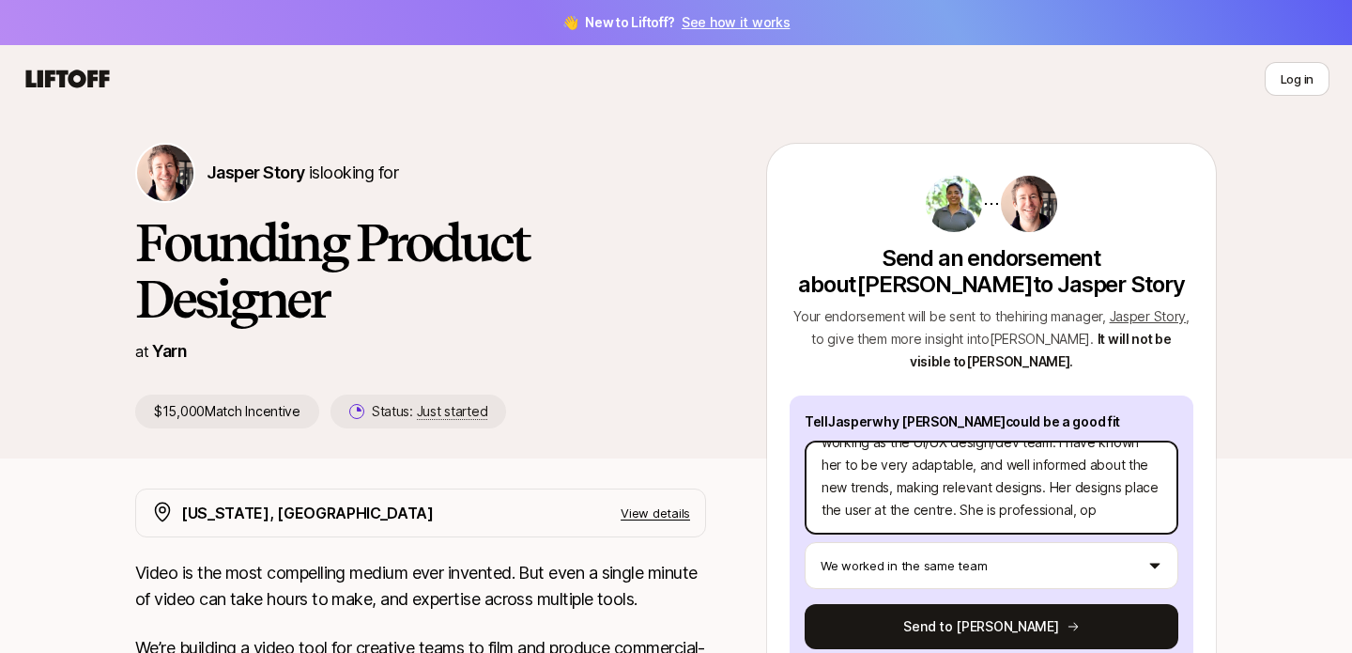
type textarea "x"
type textarea "I've worked closely with [PERSON_NAME] for over year, working as the UI/UX desi…"
type textarea "x"
type textarea "I've worked closely with [PERSON_NAME] for over year, working as the UI/UX desi…"
type textarea "x"
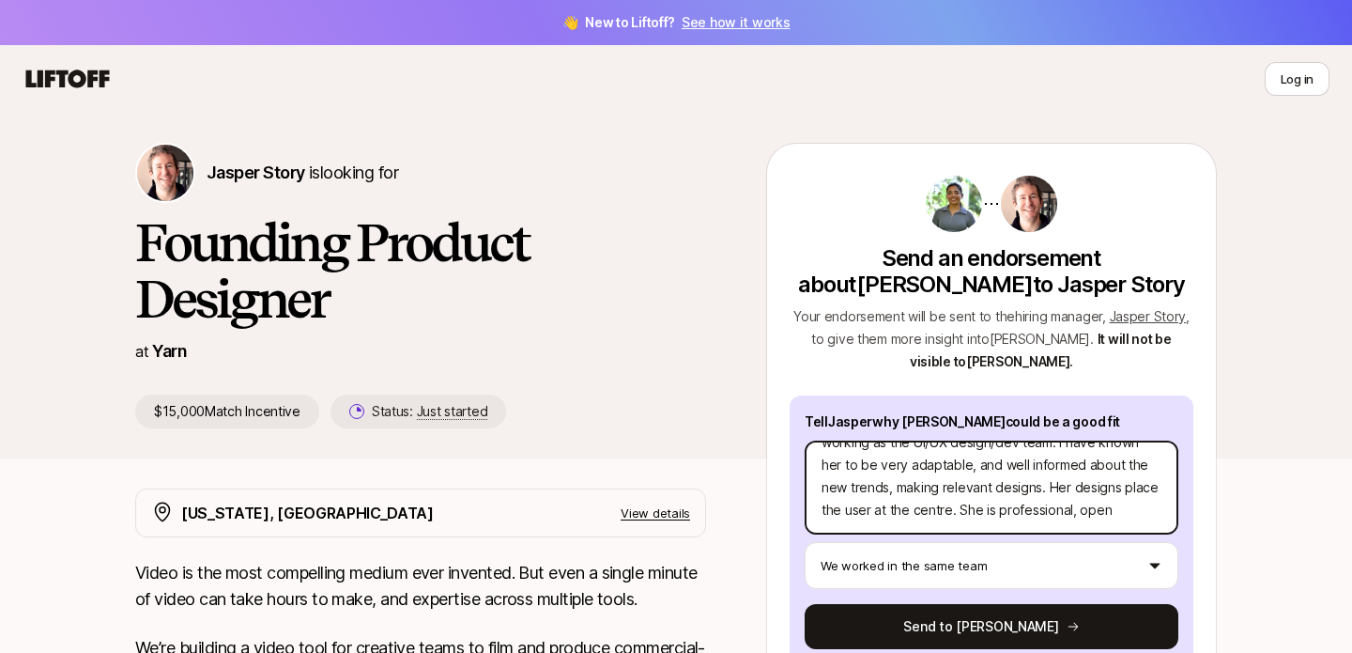
type textarea "I've worked closely with [PERSON_NAME] for over year, working as the UI/UX desi…"
type textarea "x"
type textarea "I've worked closely with [PERSON_NAME] for over year, working as the UI/UX desi…"
type textarea "x"
type textarea "I've worked closely with [PERSON_NAME] for over year, working as the UI/UX desi…"
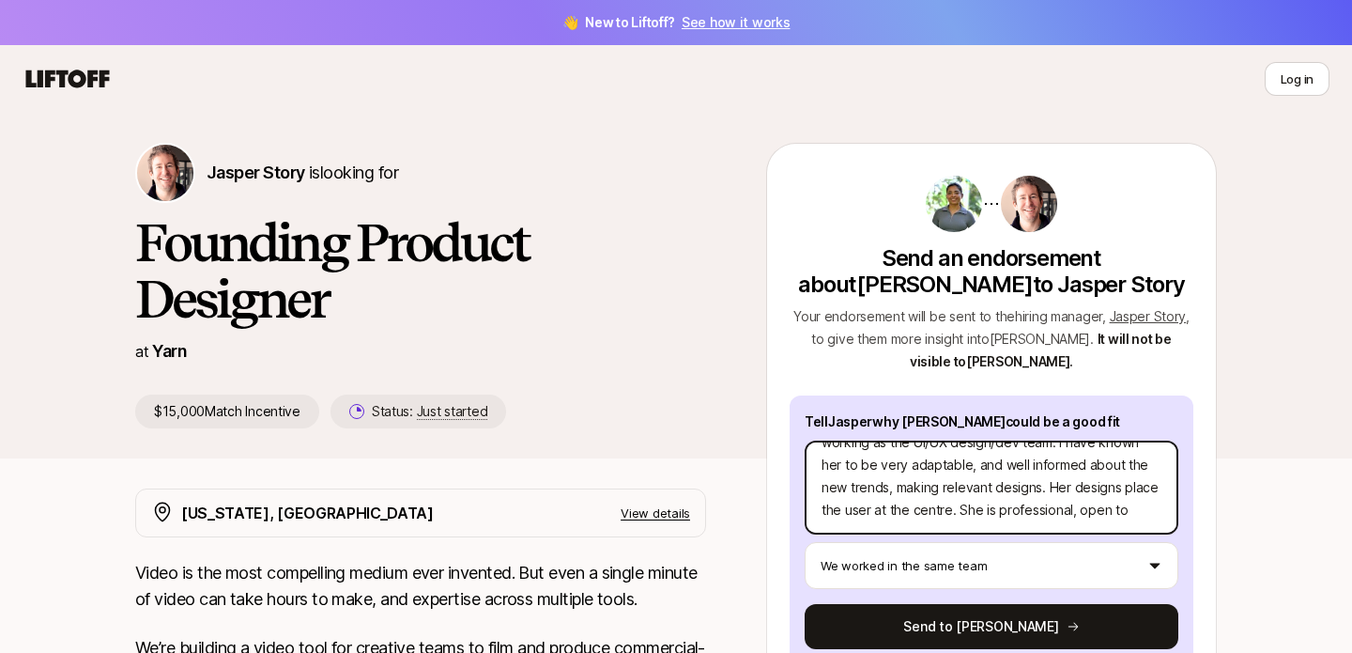
type textarea "x"
type textarea "I've worked closely with [PERSON_NAME] for over year, working as the UI/UX desi…"
type textarea "x"
type textarea "I've worked closely with [PERSON_NAME] for over year, working as the UI/UX desi…"
type textarea "x"
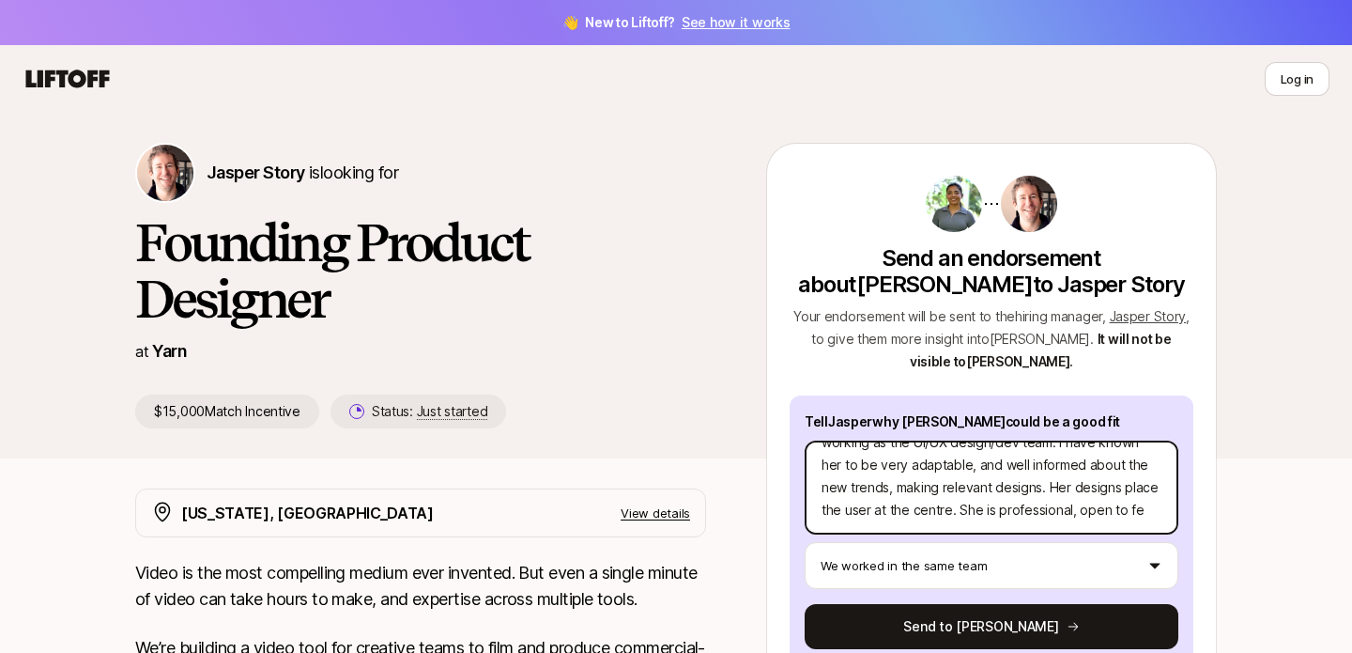
type textarea "I've worked closely with [PERSON_NAME] for over year, working as the UI/UX desi…"
type textarea "x"
type textarea "I've worked closely with [PERSON_NAME] for over year, working as the UI/UX desi…"
type textarea "x"
type textarea "I've worked closely with [PERSON_NAME] for over year, working as the UI/UX desi…"
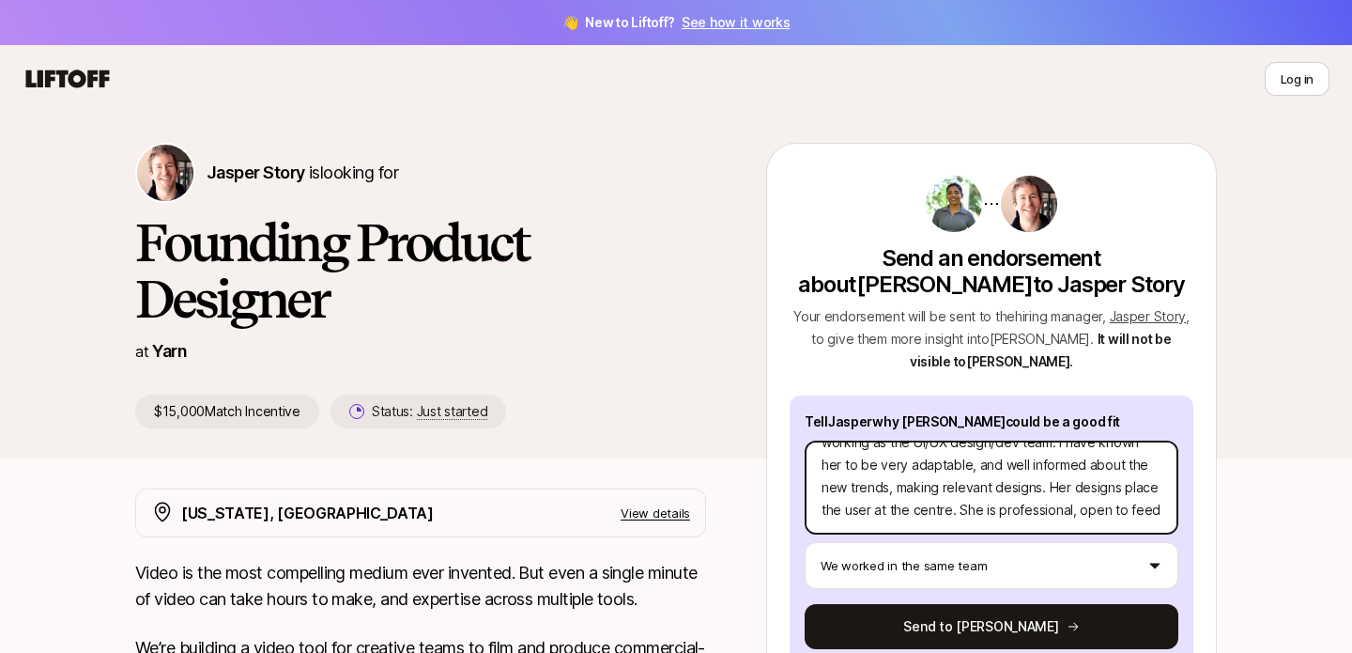
type textarea "x"
type textarea "I've worked closely with [PERSON_NAME] for over year, working as the UI/UX desi…"
type textarea "x"
type textarea "I've worked closely with [PERSON_NAME] for over year, working as the UI/UX desi…"
type textarea "x"
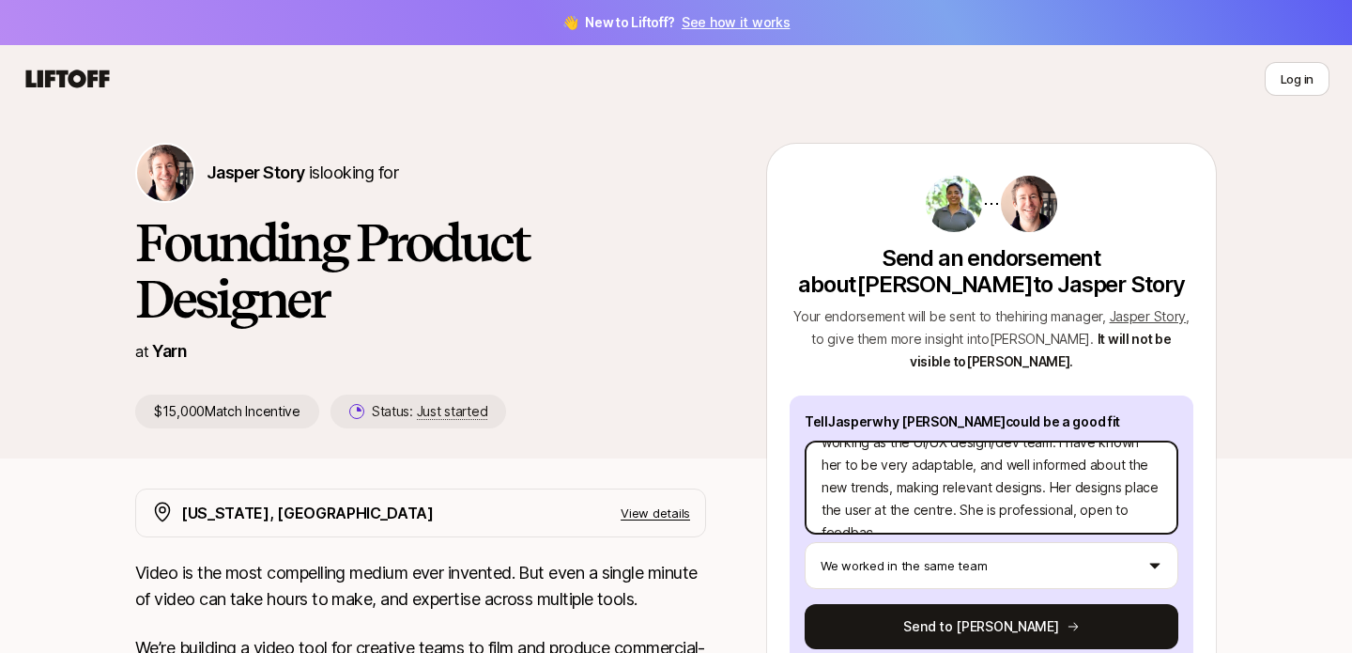
type textarea "I've worked closely with [PERSON_NAME] for over year, working as the UI/UX desi…"
type textarea "x"
type textarea "I've worked closely with [PERSON_NAME] for over year, working as the UI/UX desi…"
type textarea "x"
type textarea "I've worked closely with [PERSON_NAME] for over year, working as the UI/UX desi…"
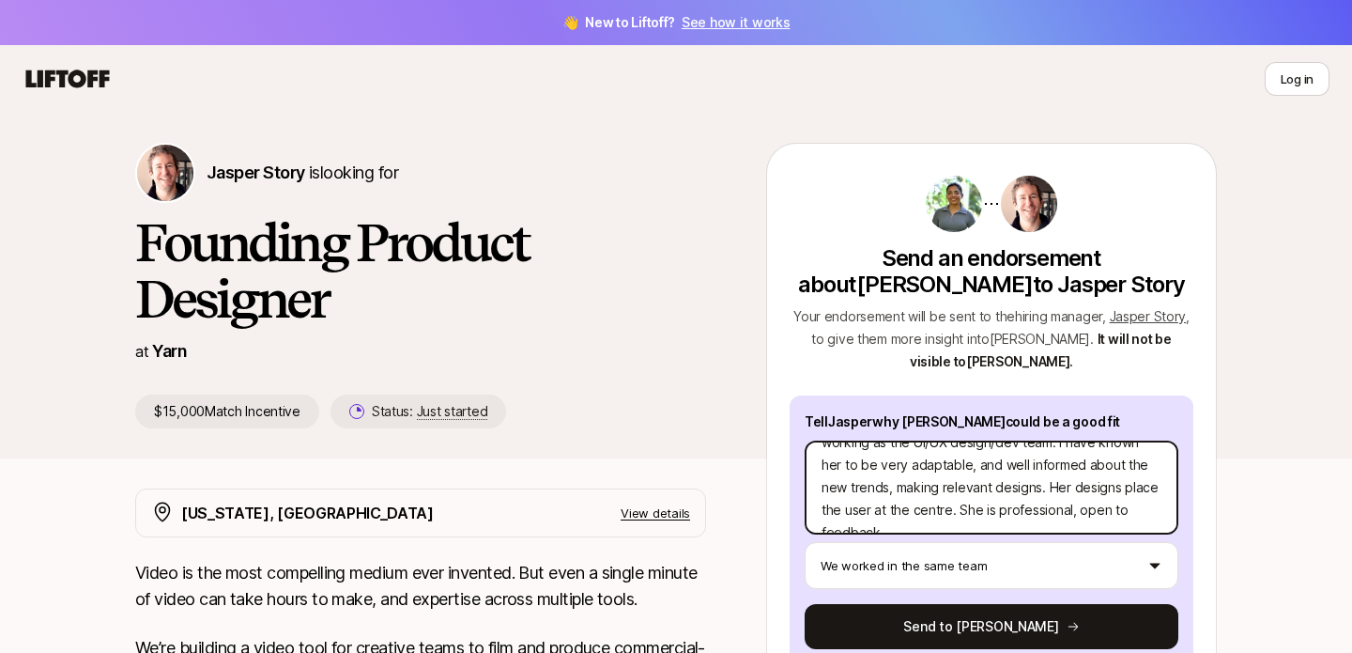
type textarea "x"
type textarea "I've worked closely with [PERSON_NAME] for over year, working as the UI/UX desi…"
type textarea "x"
type textarea "I've worked closely with [PERSON_NAME] for over year, working as the UI/UX desi…"
type textarea "x"
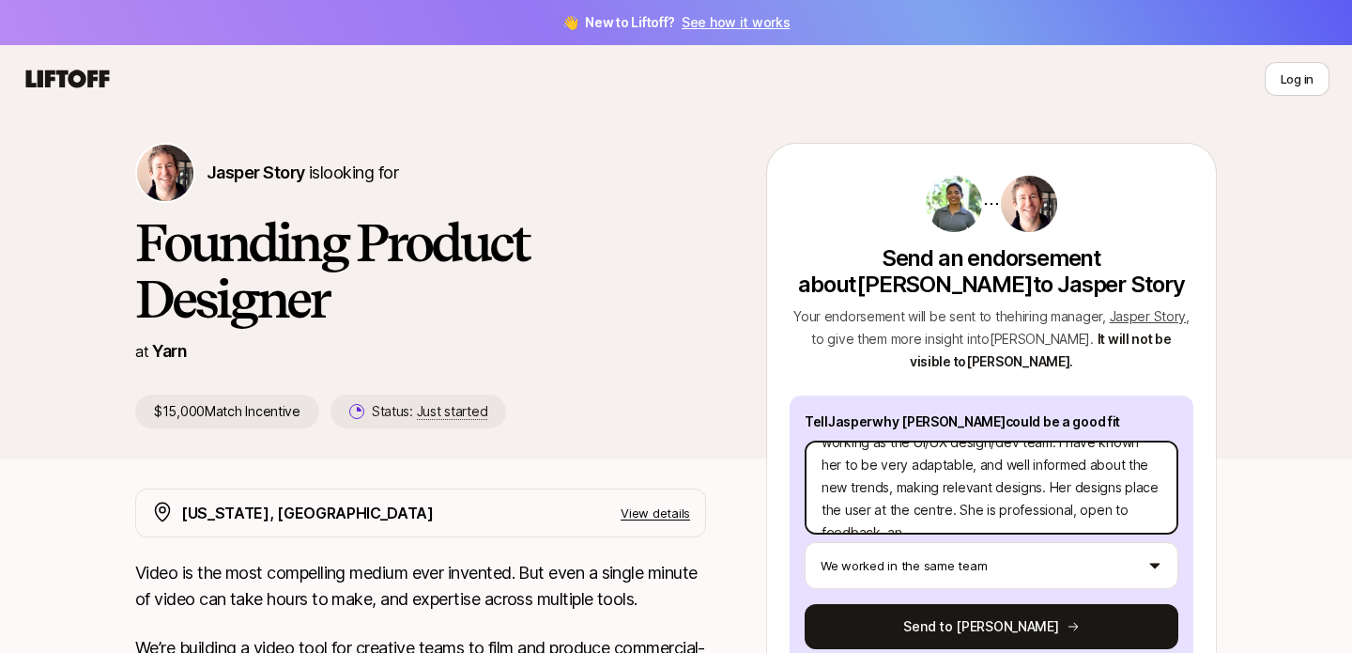
type textarea "I've worked closely with [PERSON_NAME] for over year, working as the UI/UX desi…"
type textarea "x"
type textarea "I've worked closely with [PERSON_NAME] for over year, working as the UI/UX desi…"
type textarea "x"
type textarea "I've worked closely with [PERSON_NAME] for over year, working as the UI/UX desi…"
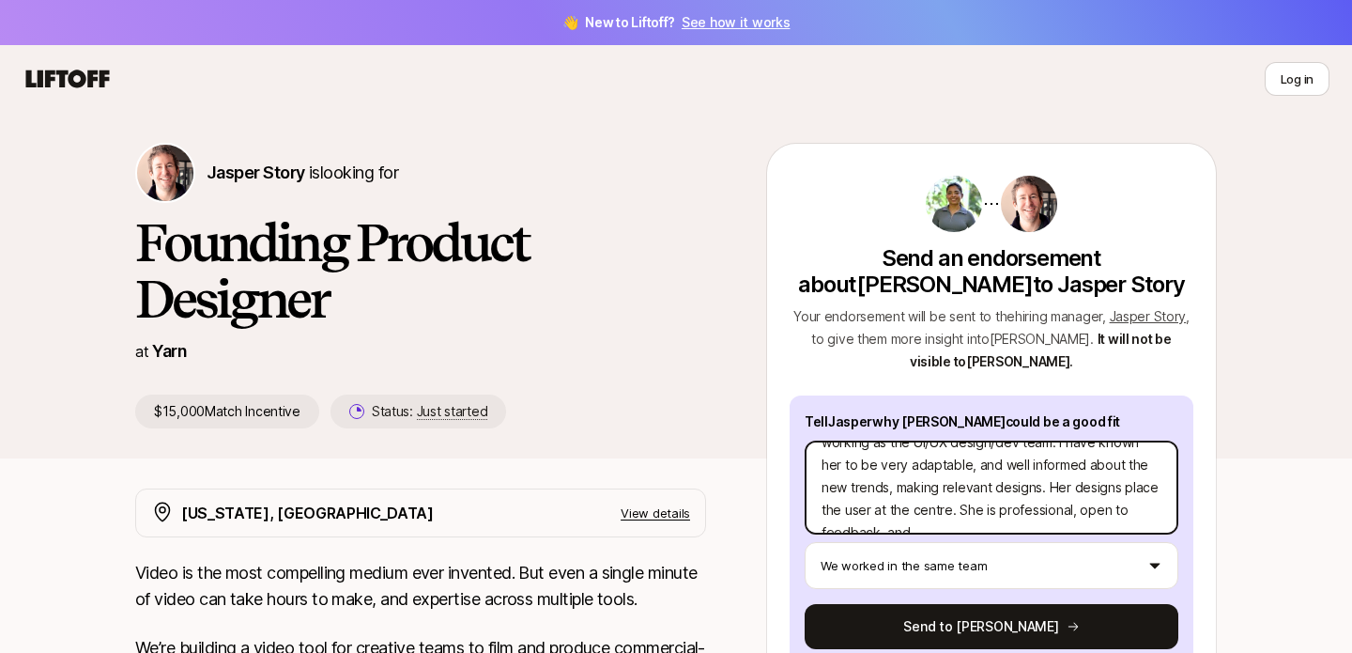
type textarea "x"
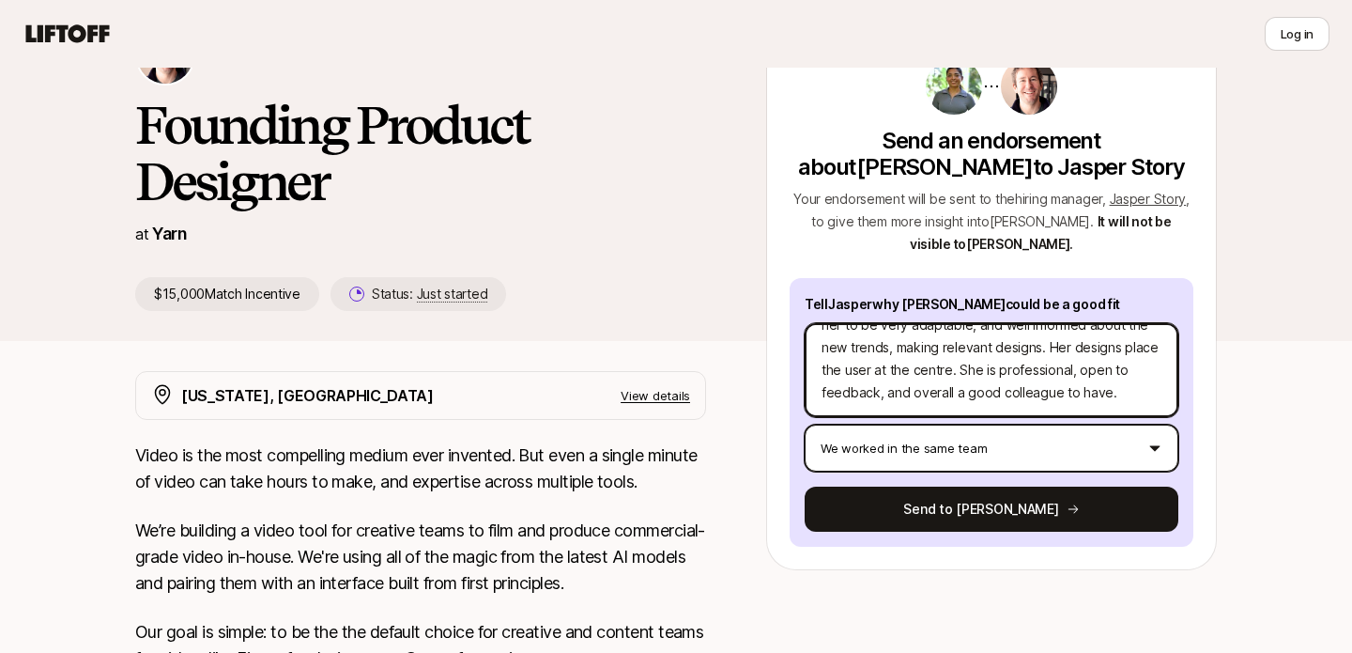
scroll to position [118, 0]
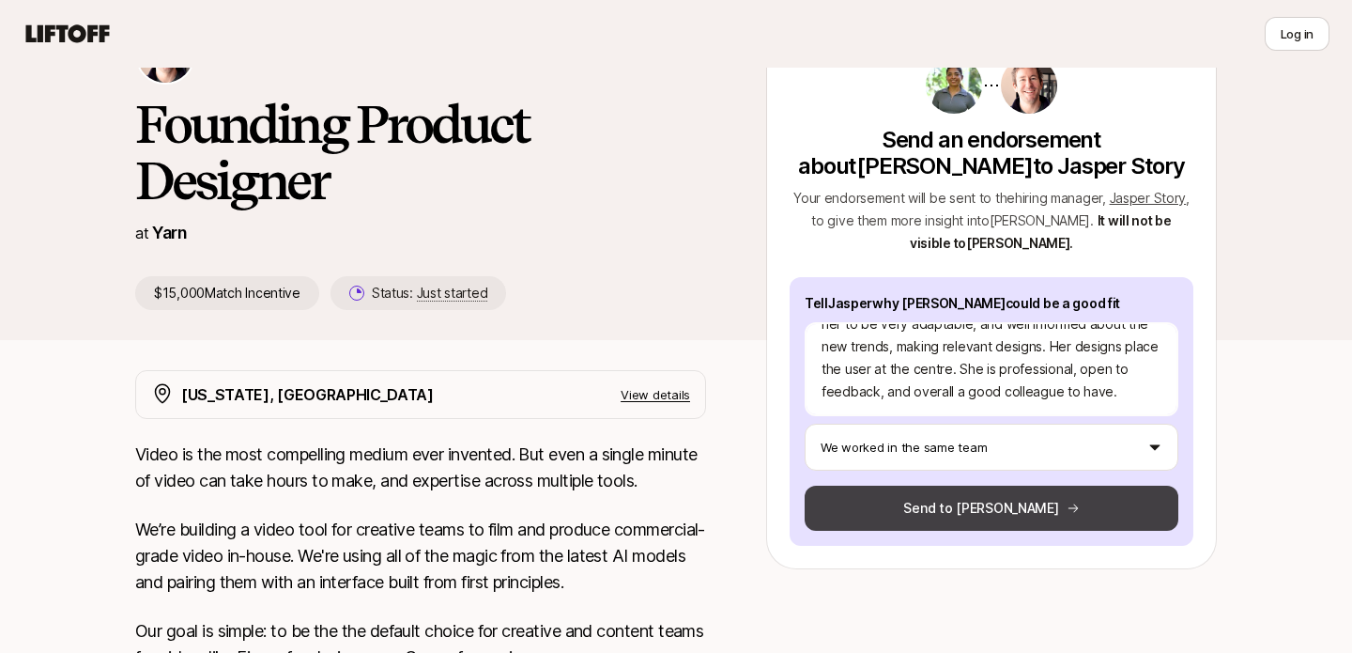
click at [991, 515] on button "Send to [PERSON_NAME]" at bounding box center [992, 508] width 374 height 45
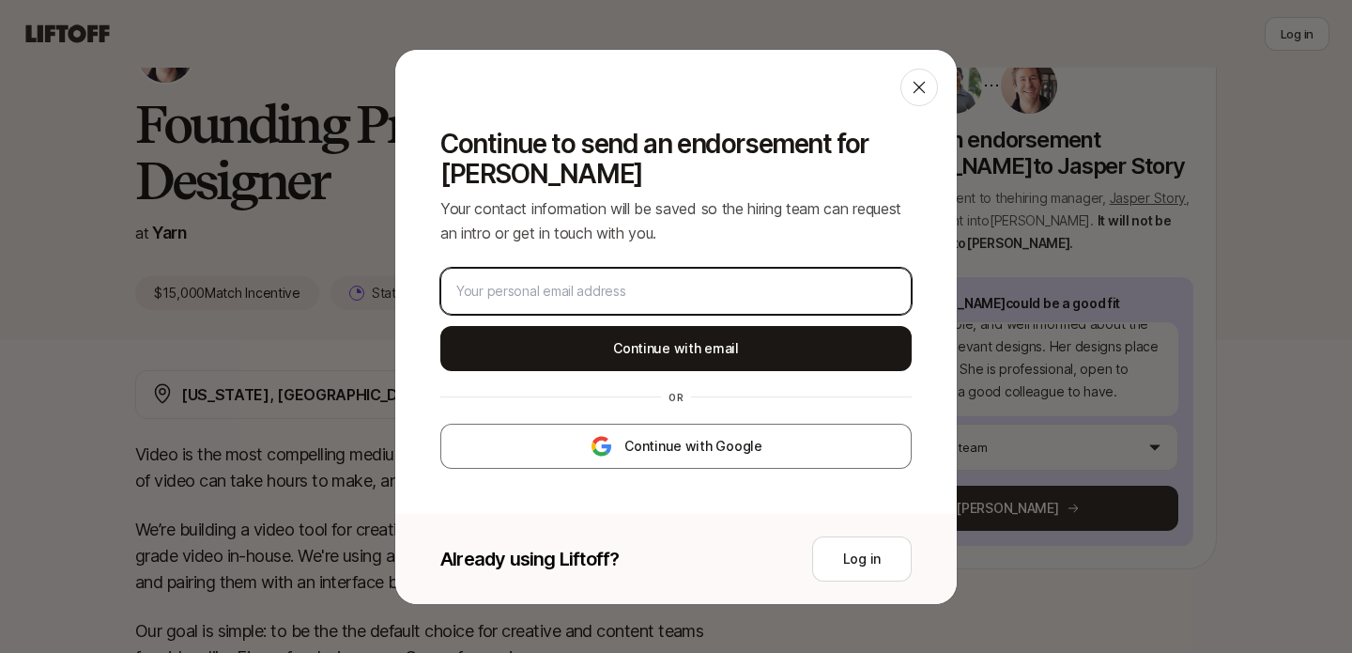
click at [644, 293] on input "email" at bounding box center [675, 291] width 439 height 23
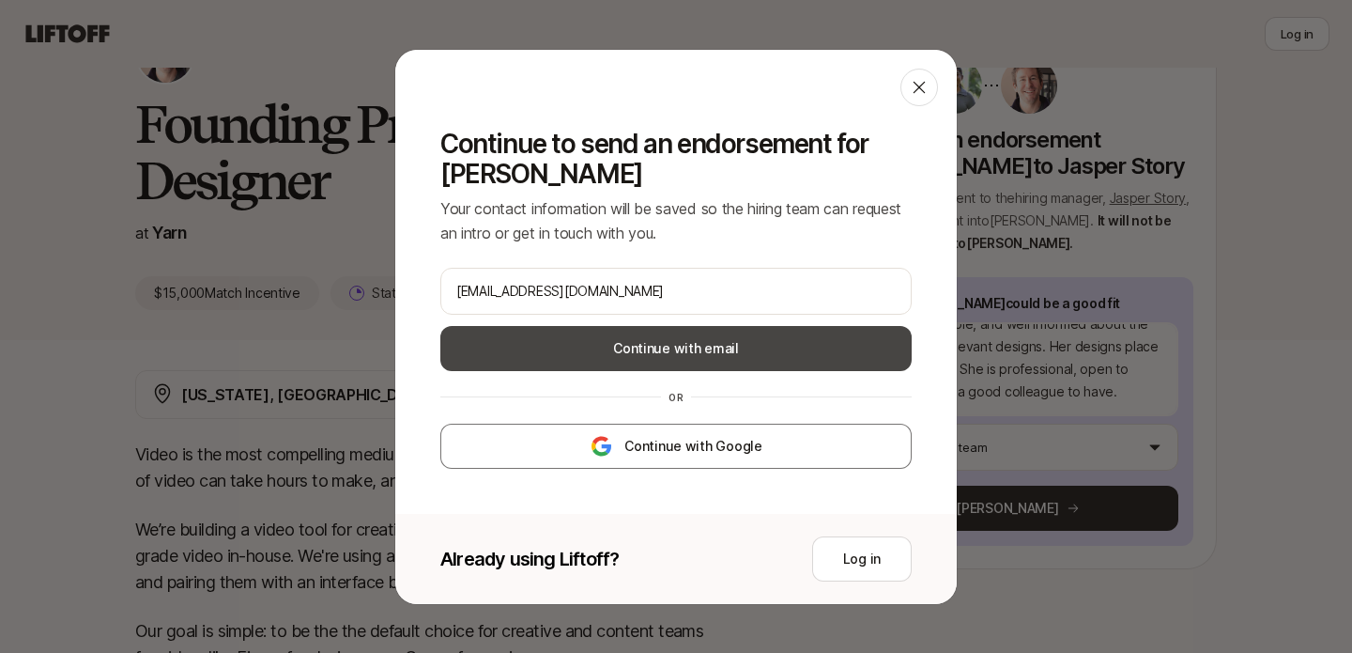
click at [644, 339] on button "Continue with email" at bounding box center [675, 348] width 471 height 45
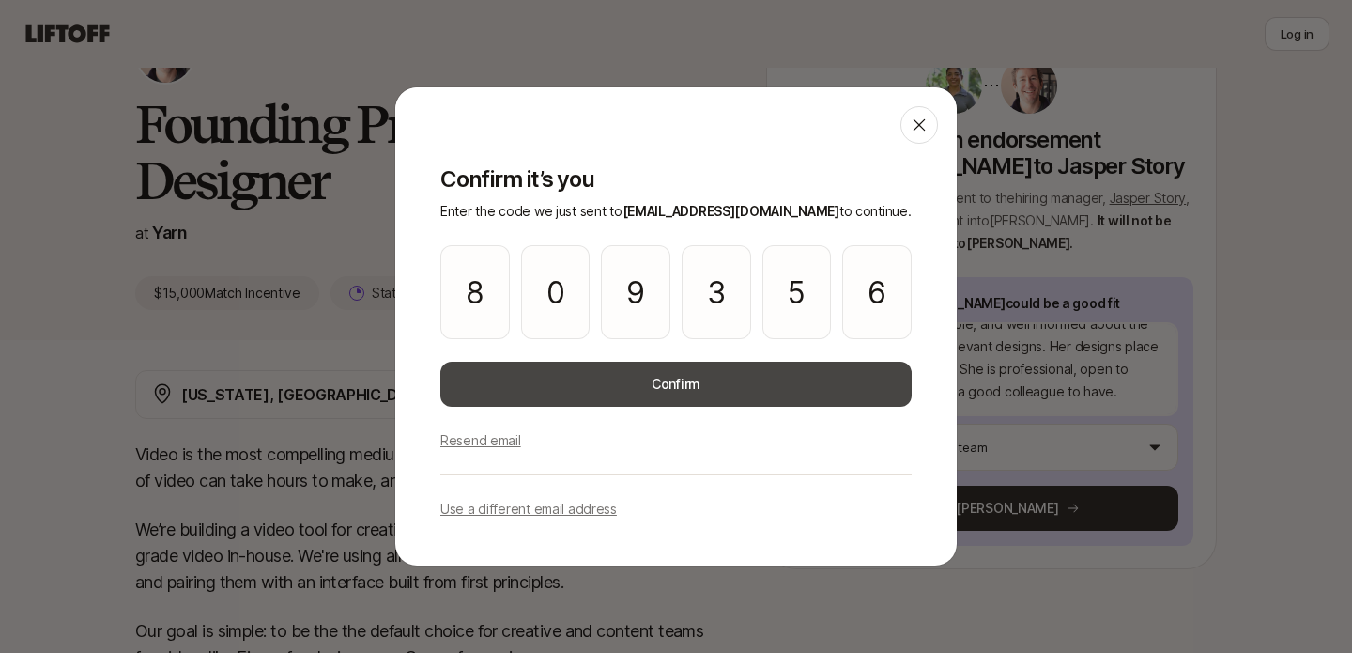
click at [549, 364] on button "Confirm" at bounding box center [675, 384] width 471 height 45
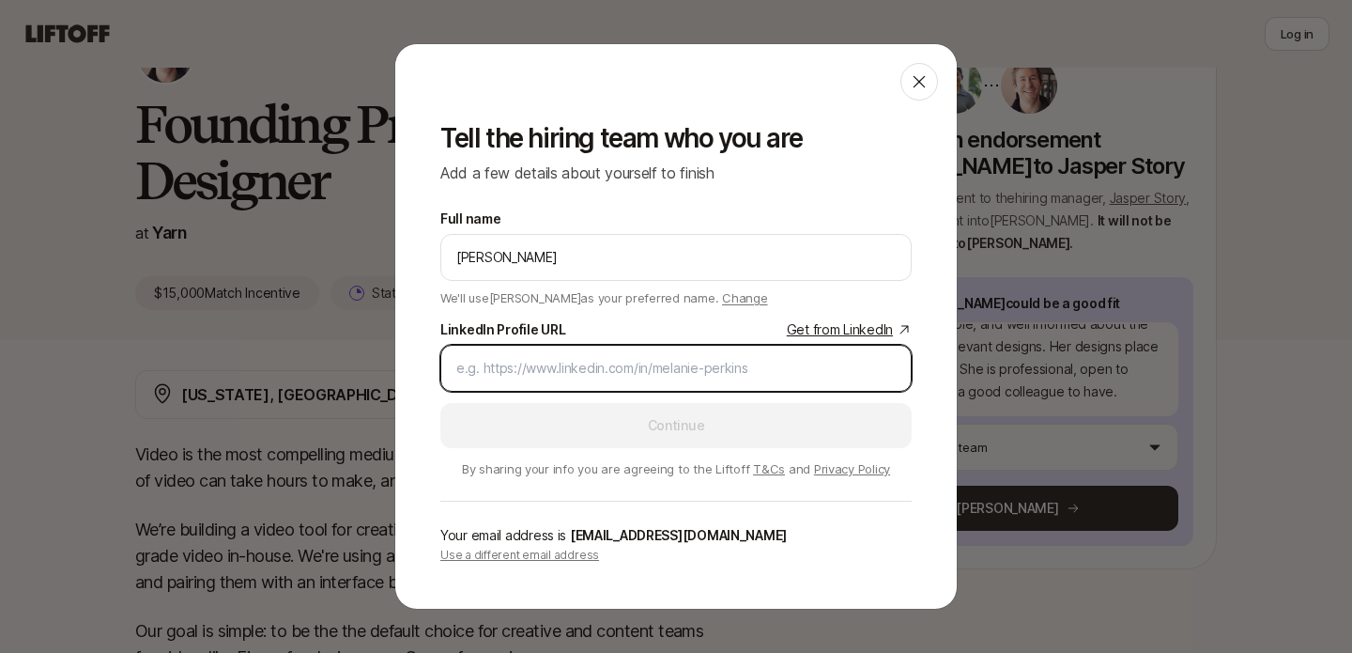
click at [620, 371] on input "LinkedIn Profile URL Get from LinkedIn" at bounding box center [675, 368] width 439 height 23
paste input "[URL][DOMAIN_NAME][PERSON_NAME]"
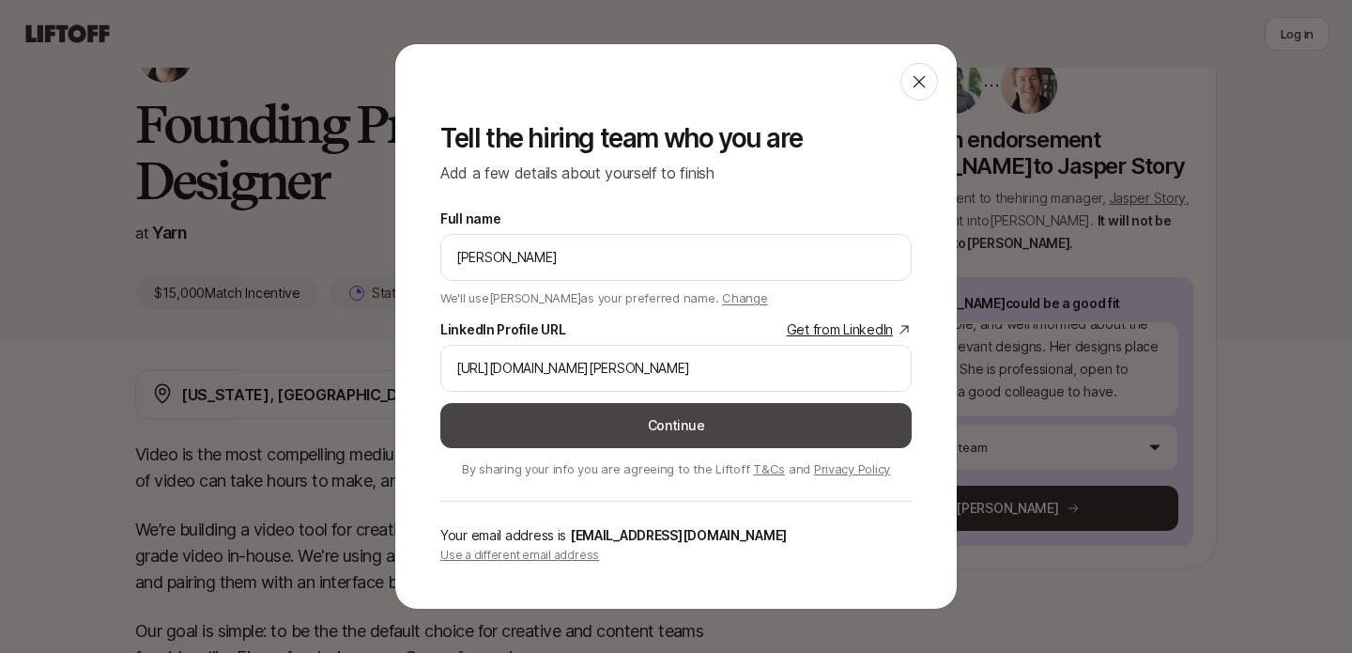
click at [757, 418] on button "Continue" at bounding box center [675, 425] width 471 height 45
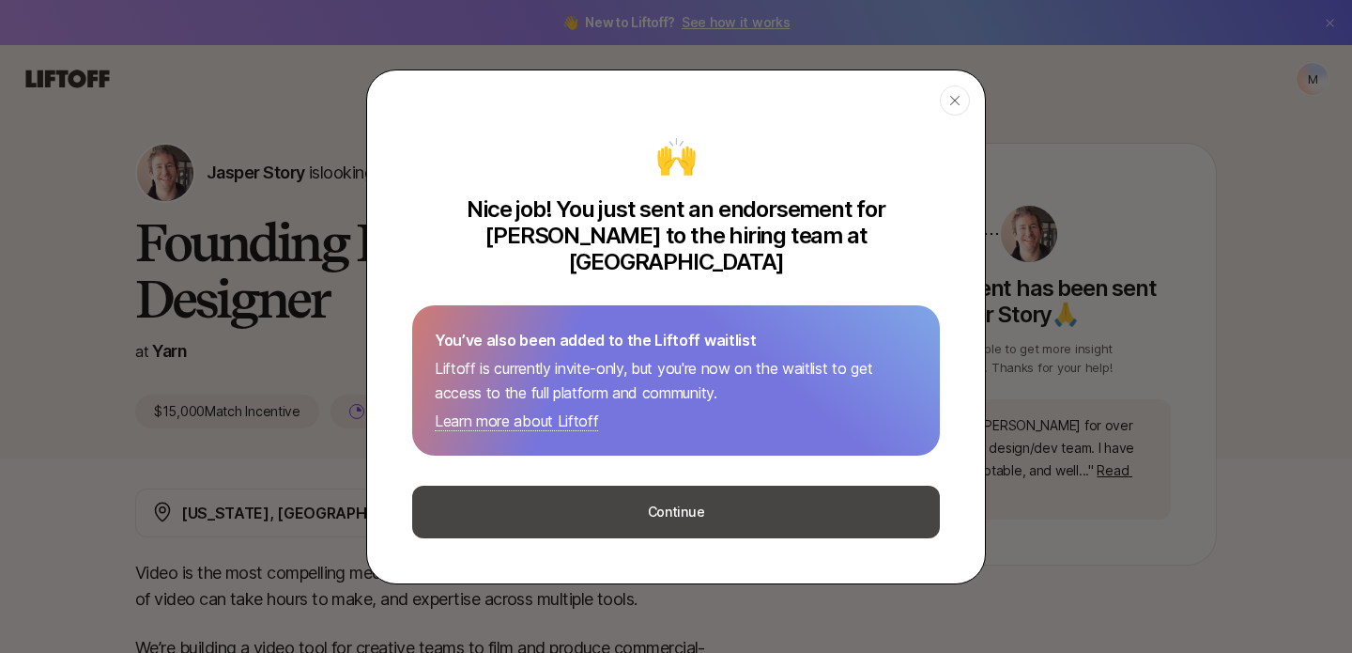
click at [668, 492] on button "Continue" at bounding box center [676, 512] width 528 height 53
